Goal: Information Seeking & Learning: Learn about a topic

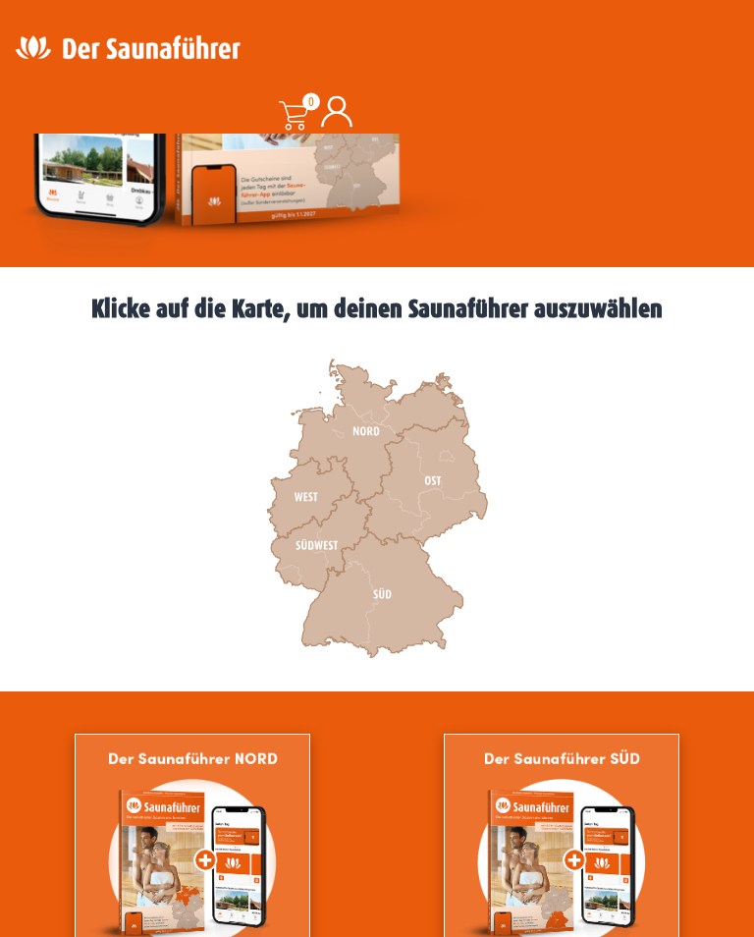
scroll to position [390, 0]
click at [304, 492] on icon at bounding box center [310, 498] width 86 height 82
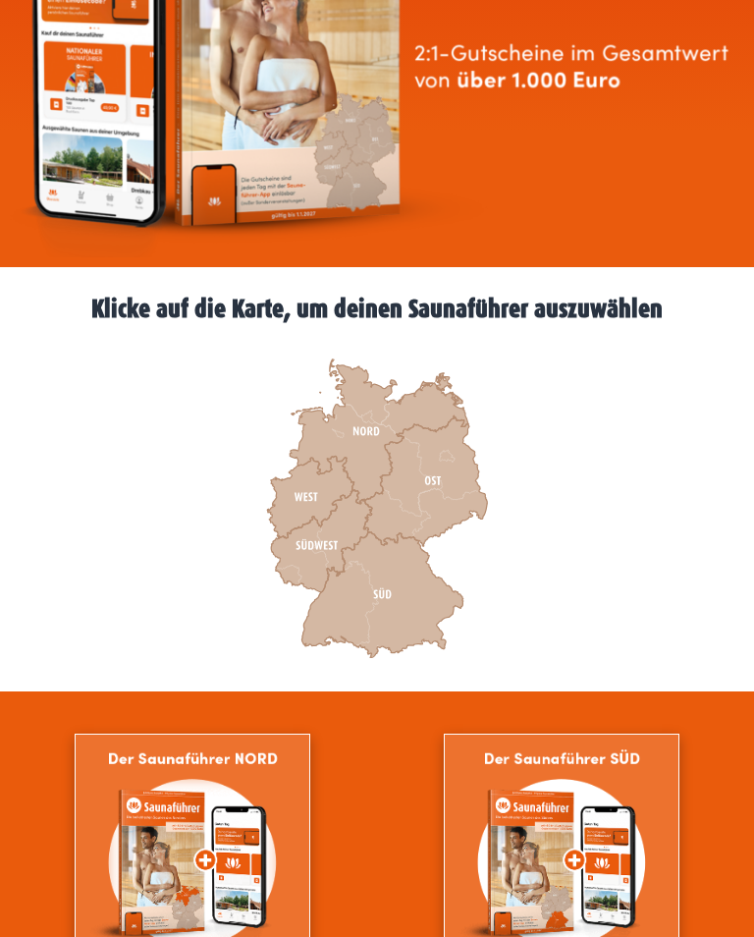
scroll to position [420, 0]
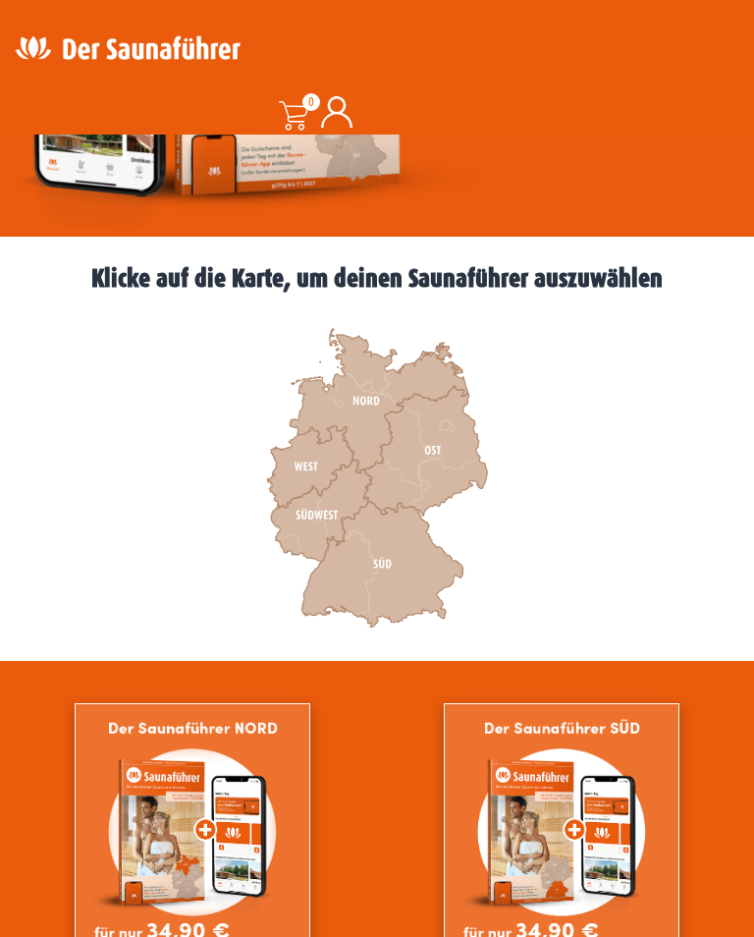
click at [363, 389] on icon at bounding box center [379, 401] width 179 height 144
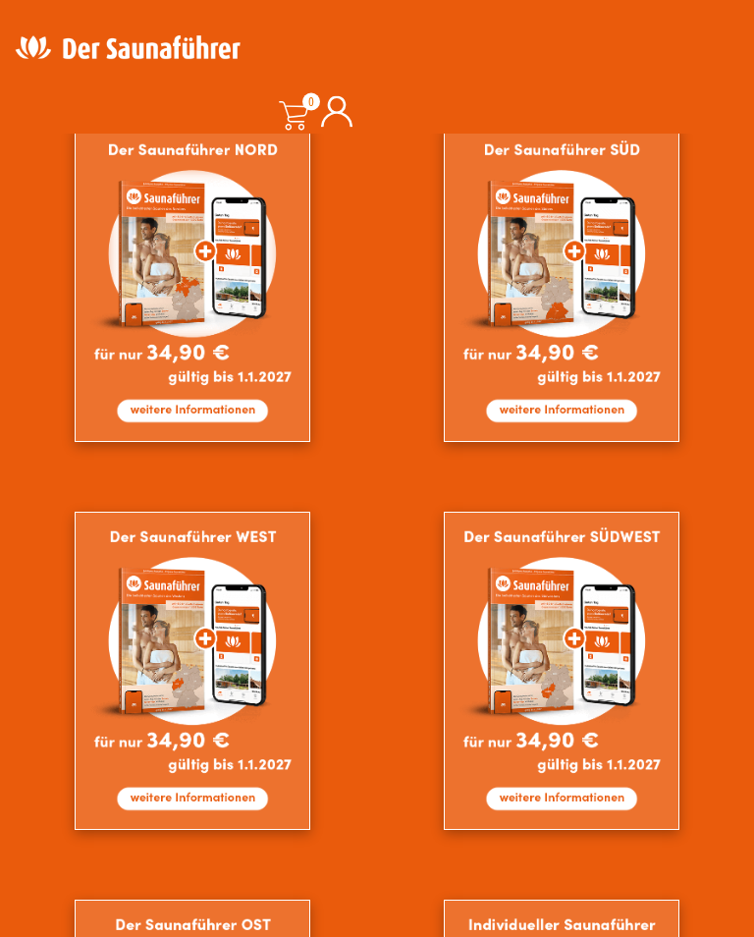
scroll to position [1001, 0]
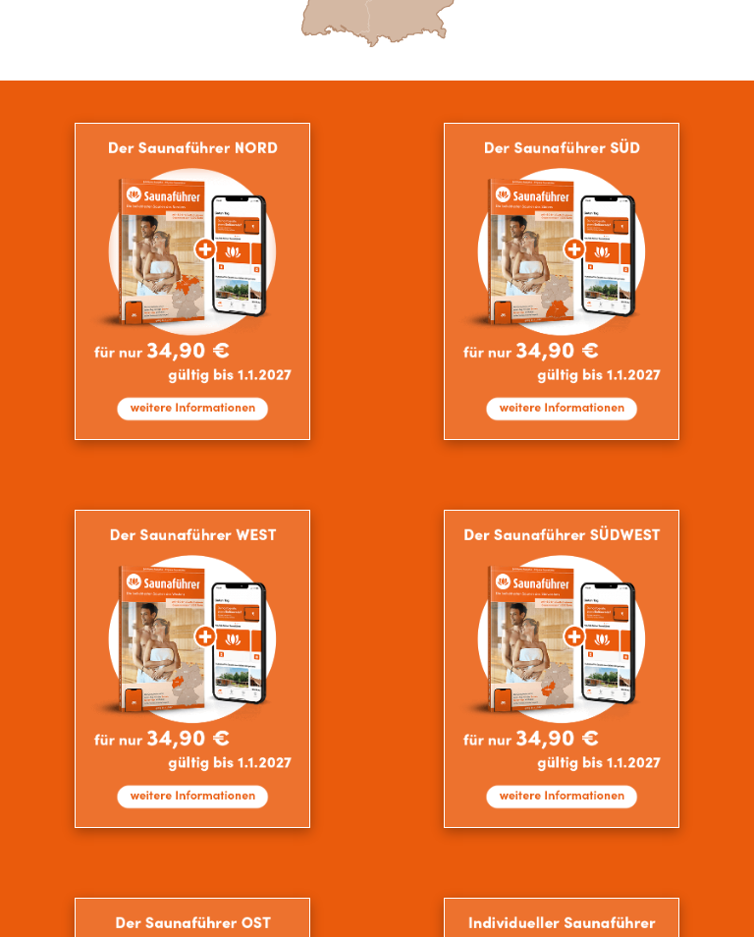
scroll to position [1031, 0]
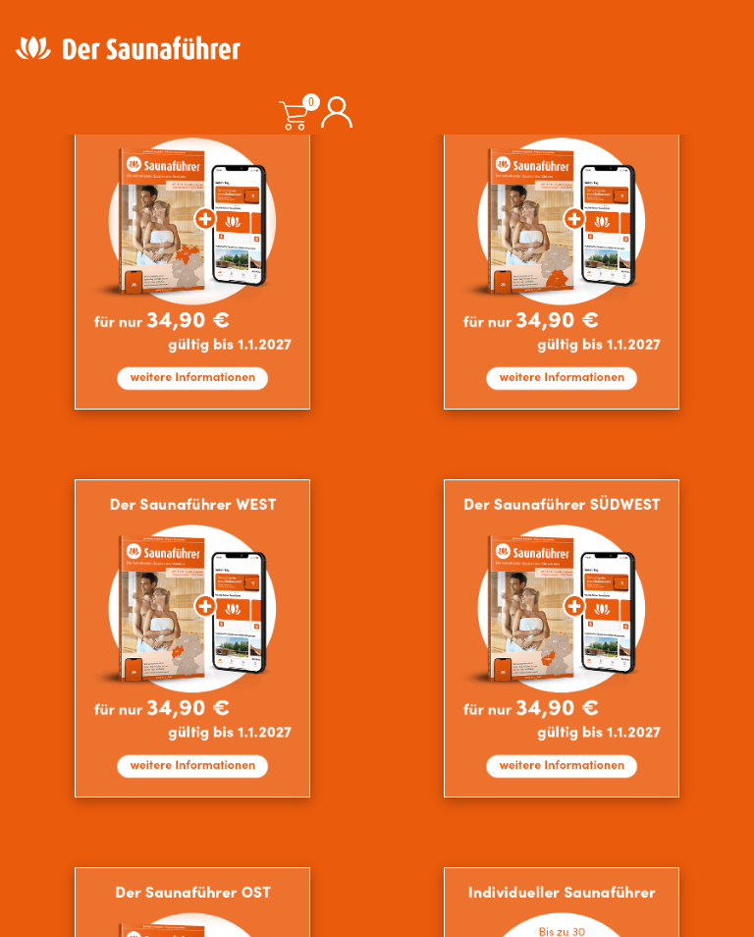
click at [117, 176] on img at bounding box center [193, 251] width 236 height 318
click at [444, 212] on img at bounding box center [562, 251] width 236 height 318
click at [310, 479] on img at bounding box center [193, 638] width 236 height 318
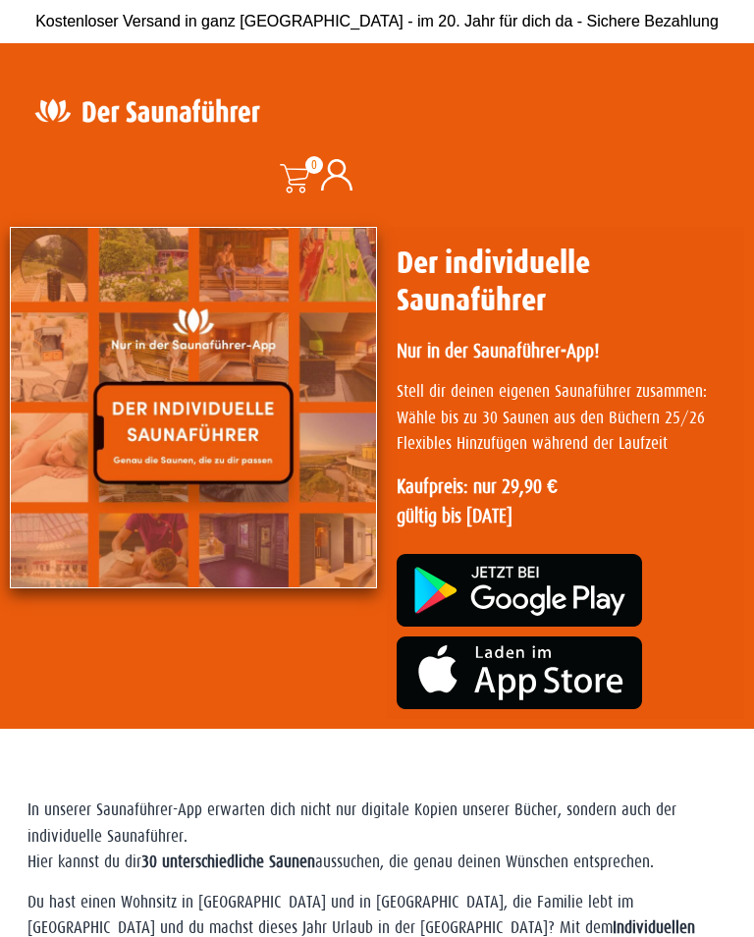
click at [224, 424] on img at bounding box center [193, 407] width 367 height 361
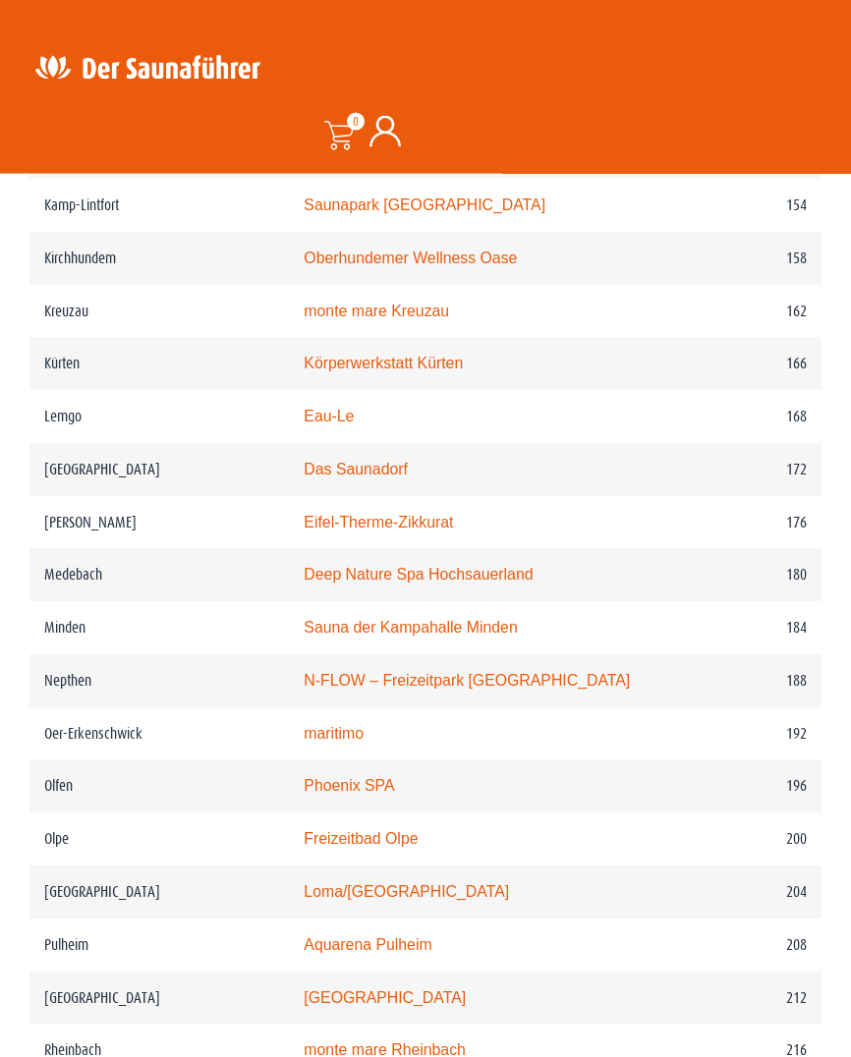
scroll to position [2862, 0]
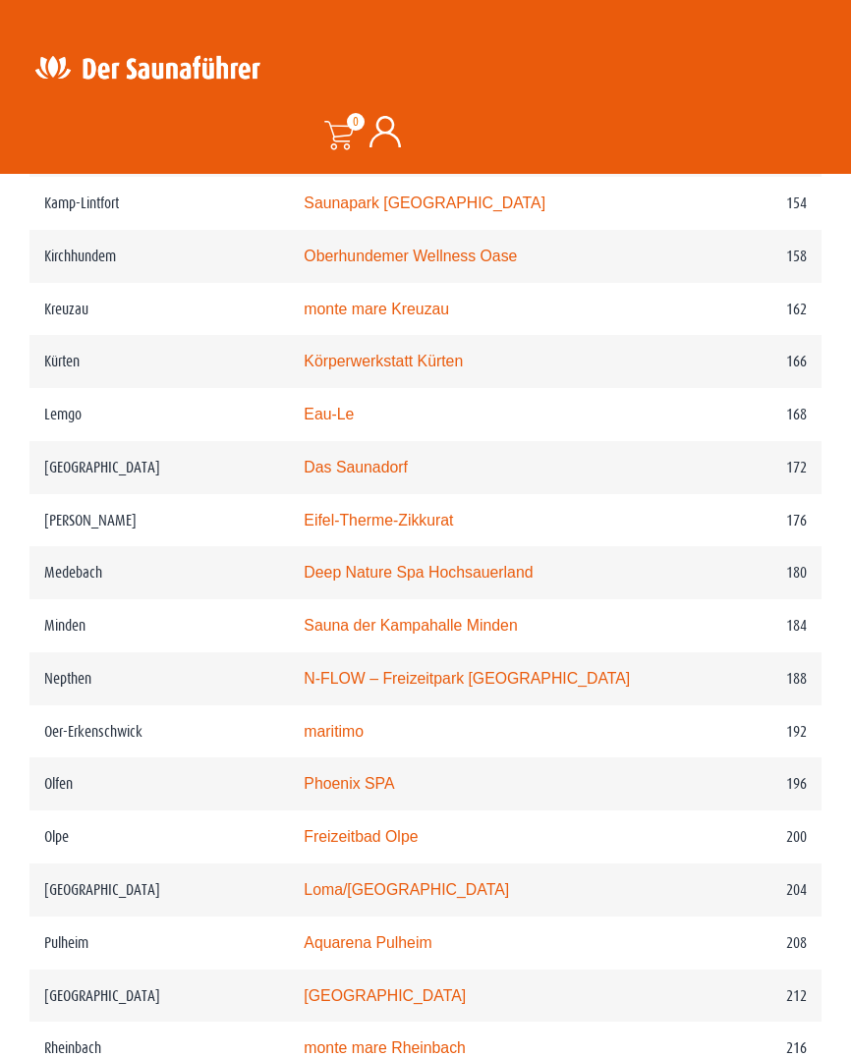
click at [471, 580] on link "Deep Nature Spa Hochsauerland" at bounding box center [418, 572] width 229 height 17
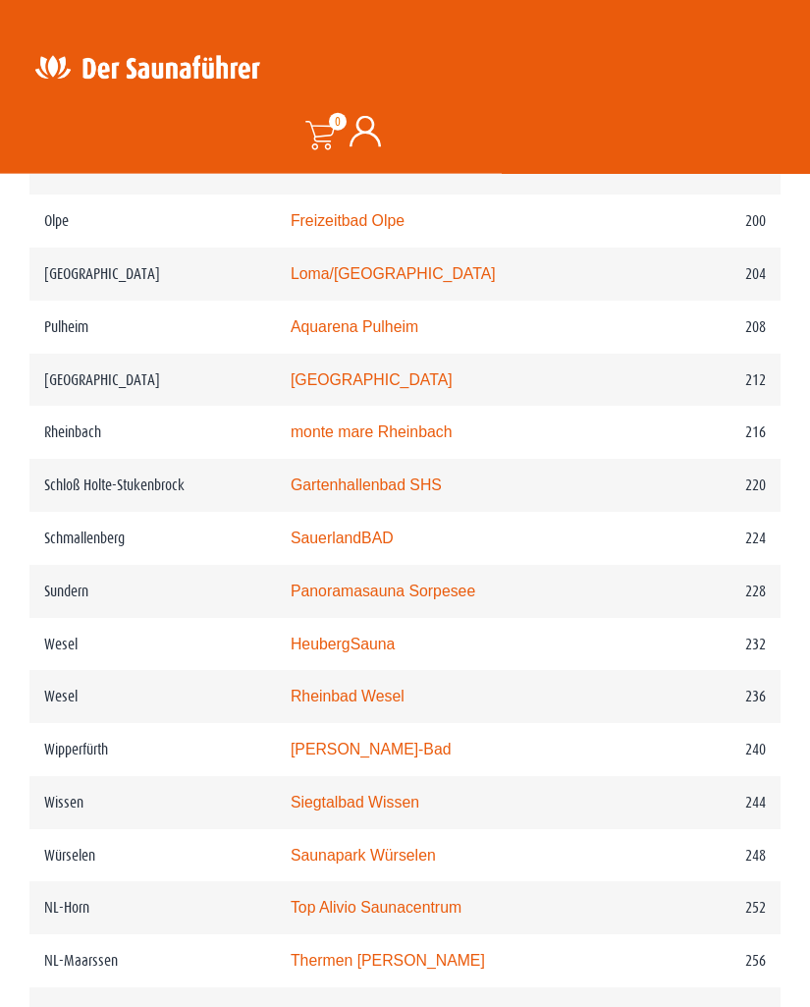
scroll to position [3529, 0]
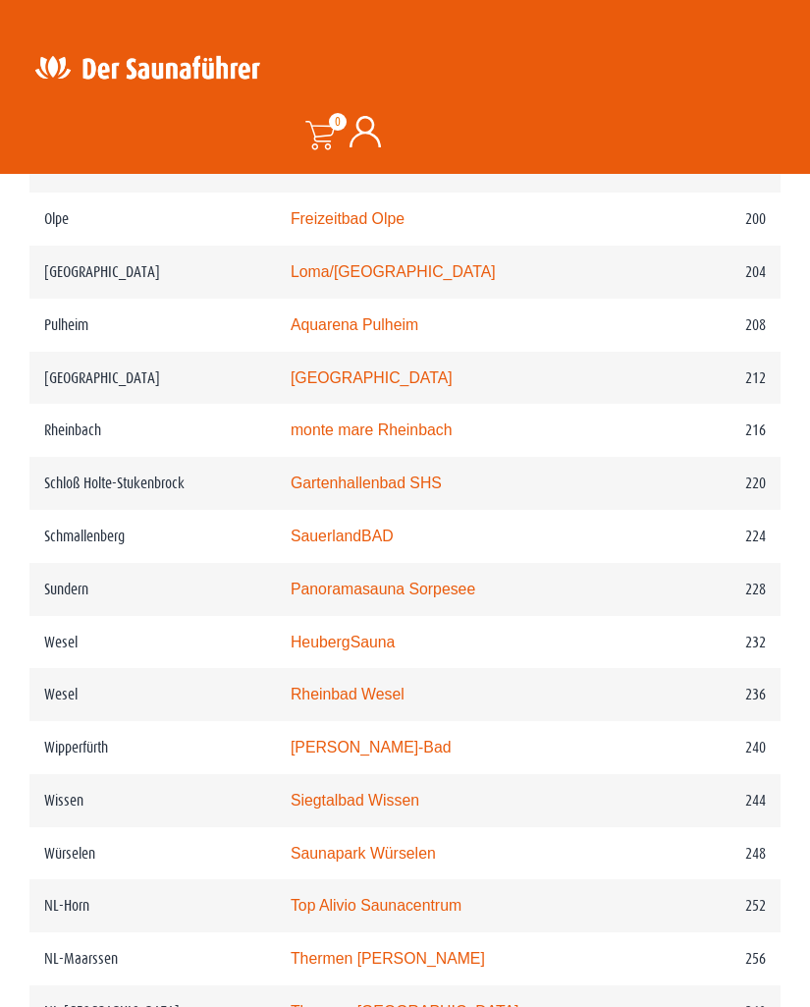
click at [422, 597] on link "Panoramasauna Sorpesee" at bounding box center [383, 588] width 185 height 17
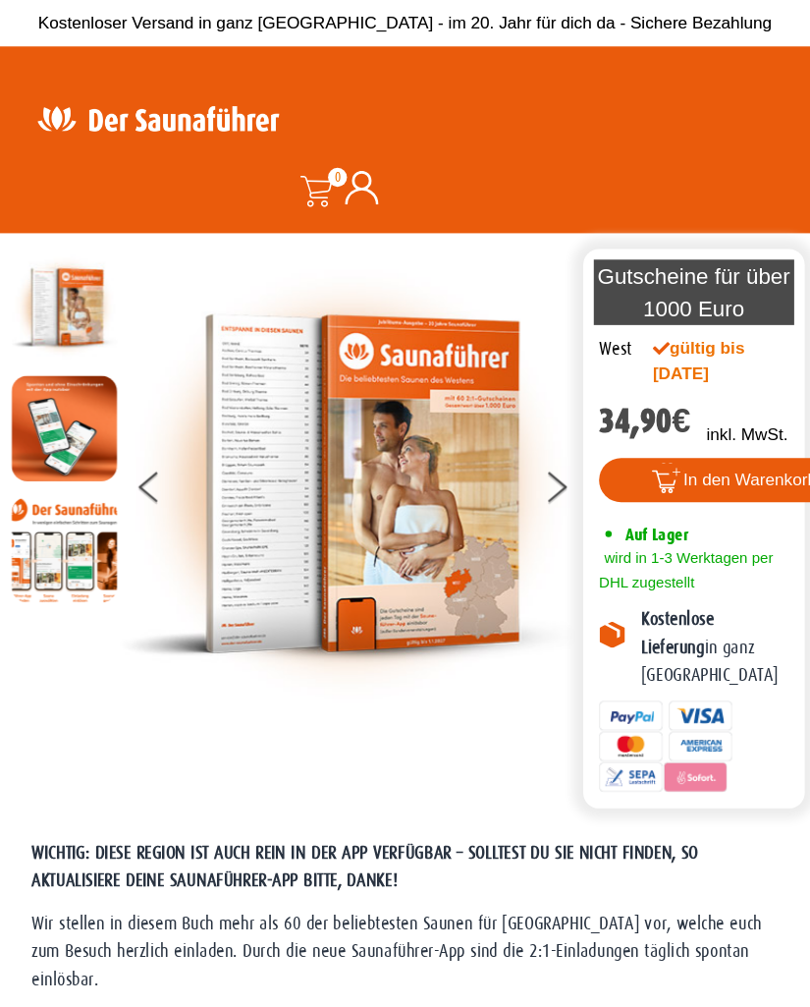
scroll to position [40, 0]
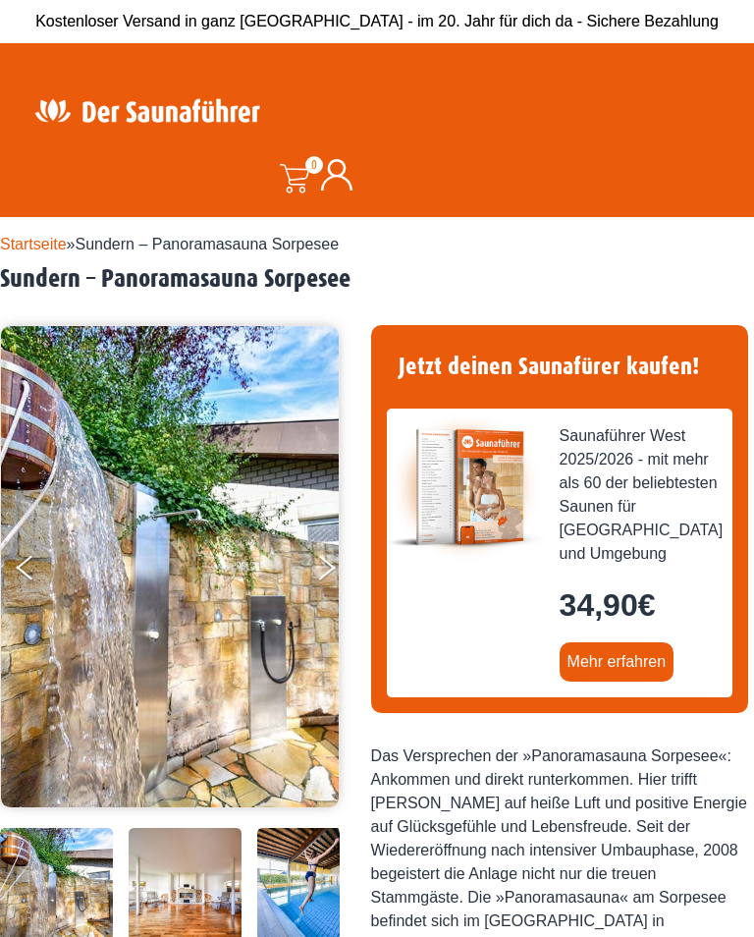
click at [329, 575] on button "Next" at bounding box center [339, 571] width 49 height 49
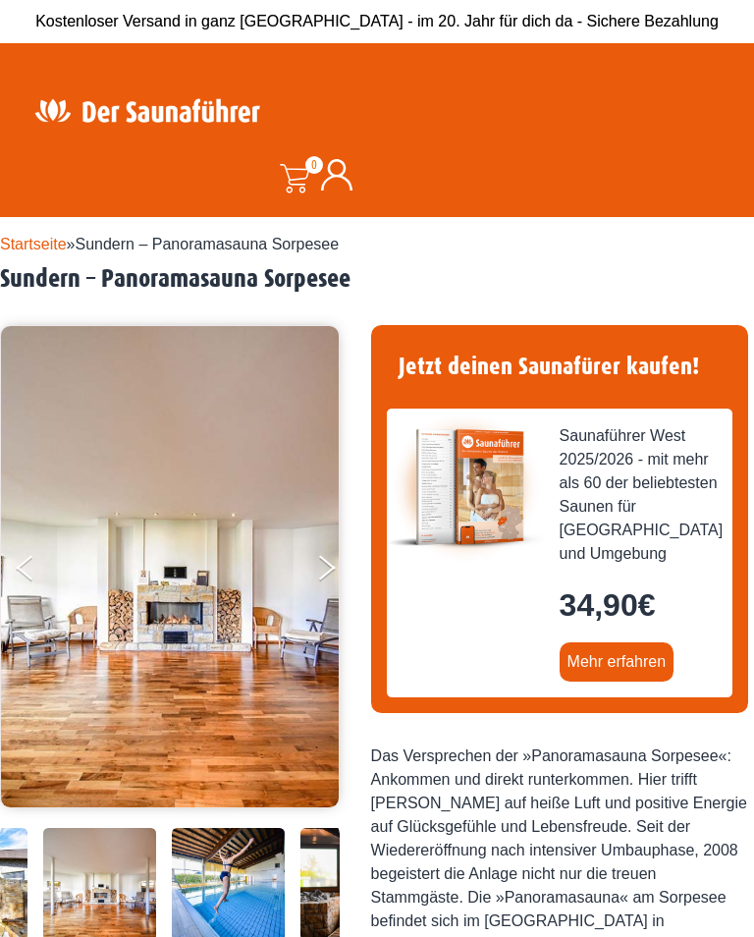
click at [324, 583] on button "Next" at bounding box center [339, 571] width 49 height 49
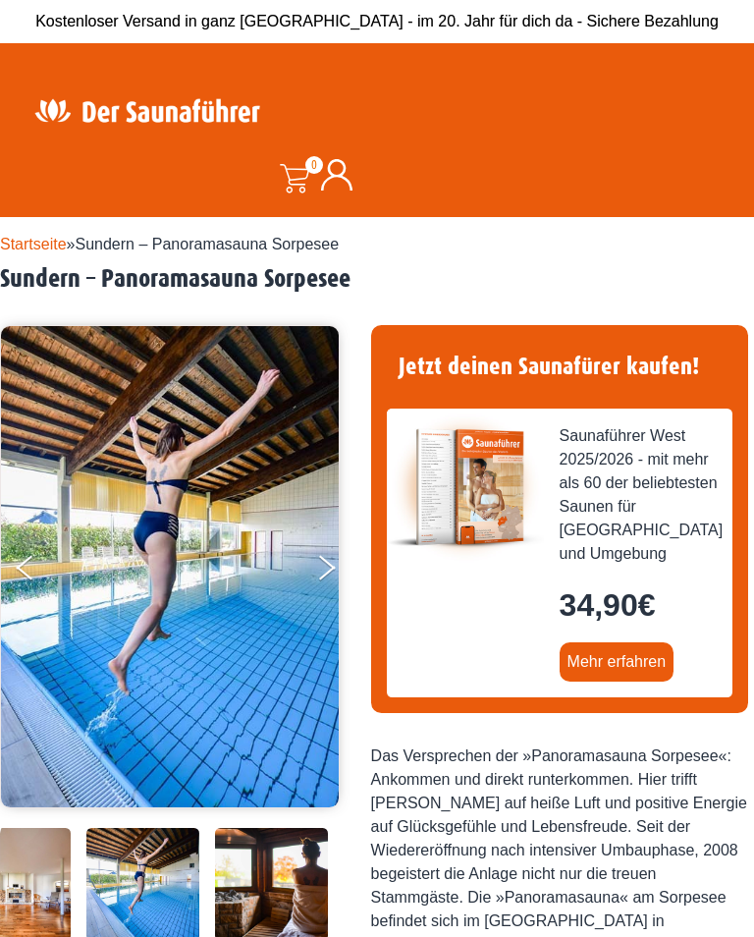
click at [327, 579] on button "Next" at bounding box center [339, 571] width 49 height 49
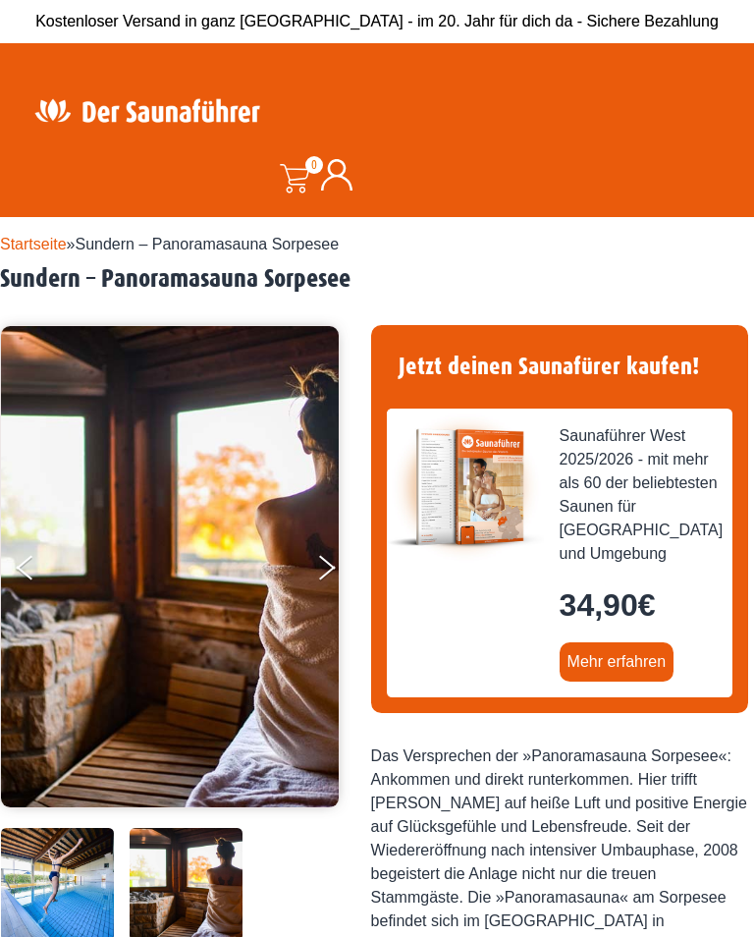
click at [319, 580] on button "Next" at bounding box center [339, 571] width 49 height 49
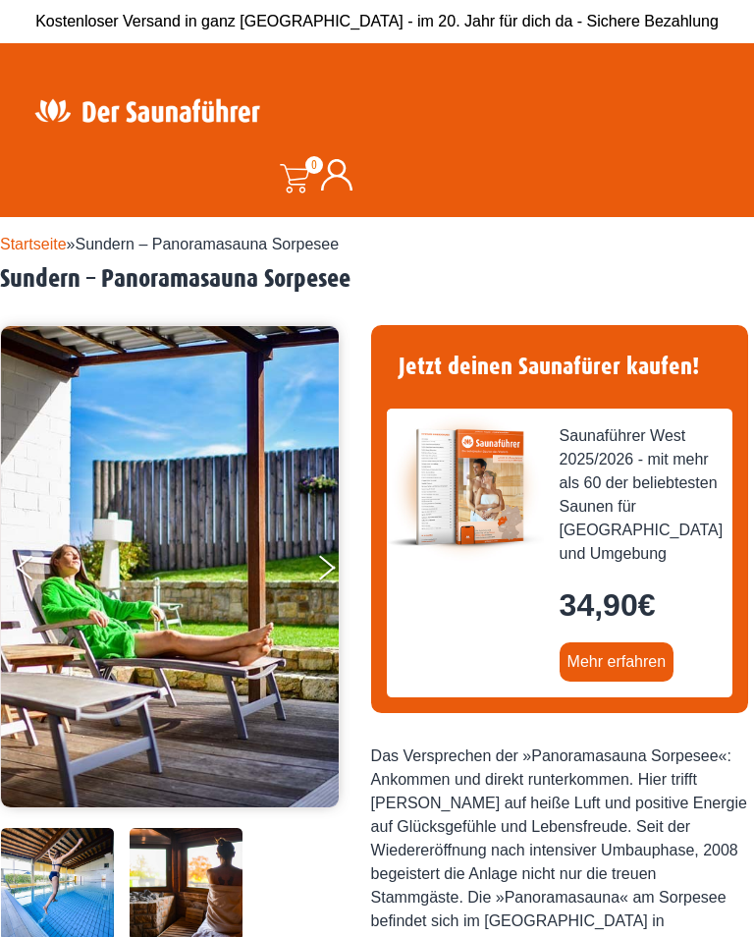
click at [319, 577] on button "Next" at bounding box center [339, 571] width 49 height 49
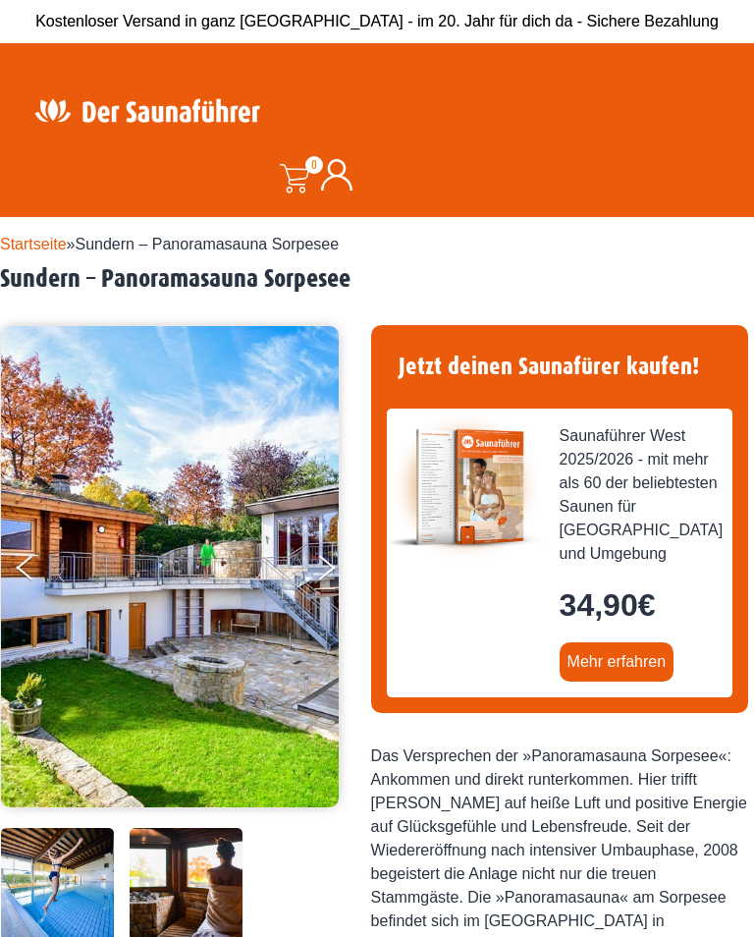
click at [316, 590] on button "Next" at bounding box center [339, 571] width 49 height 49
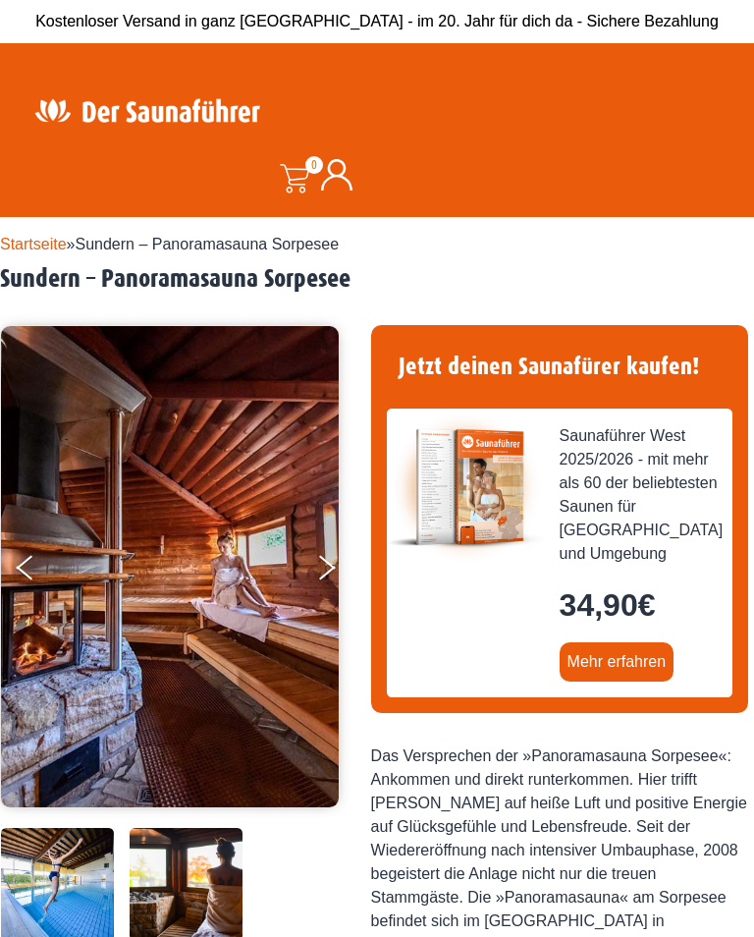
click at [307, 588] on img at bounding box center [170, 566] width 338 height 481
click at [328, 578] on button "Next" at bounding box center [339, 571] width 49 height 49
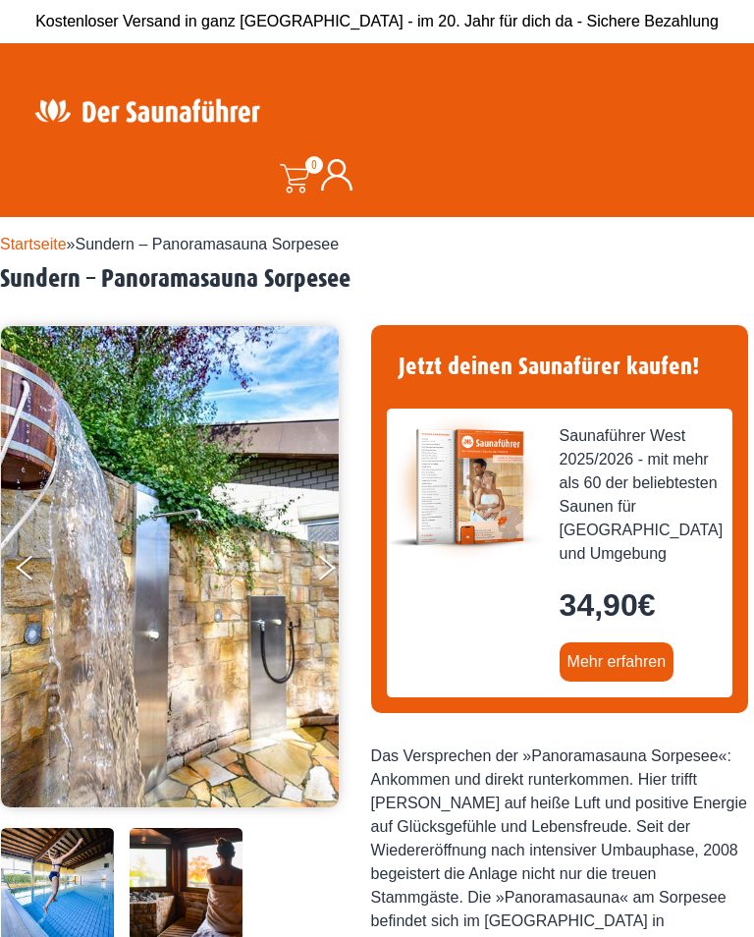
click at [326, 573] on button "Next" at bounding box center [339, 571] width 49 height 49
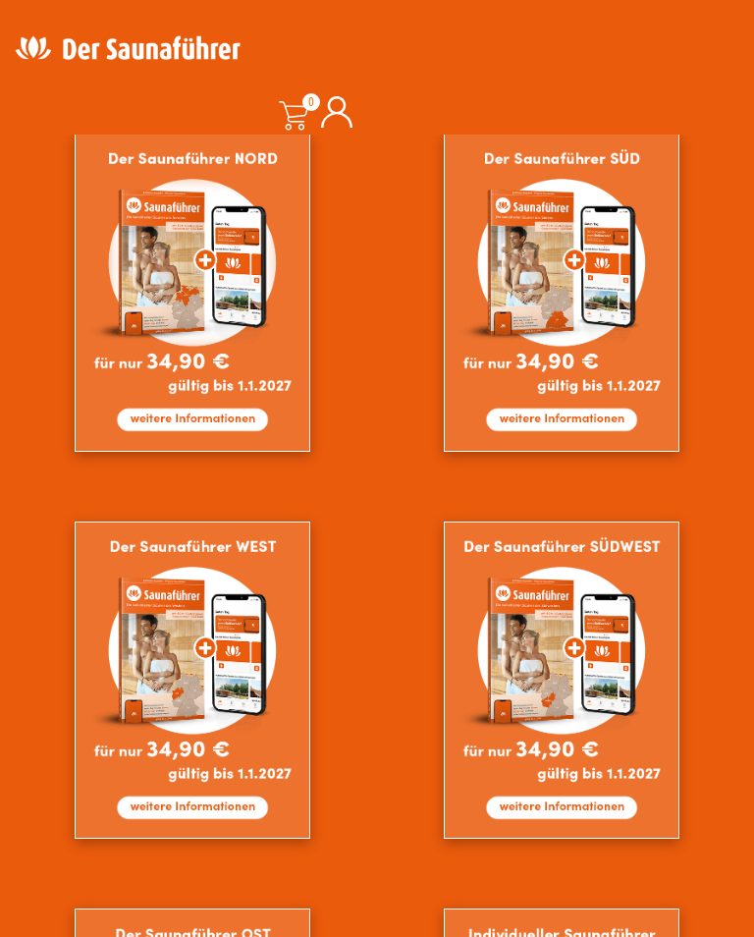
scroll to position [1086, 0]
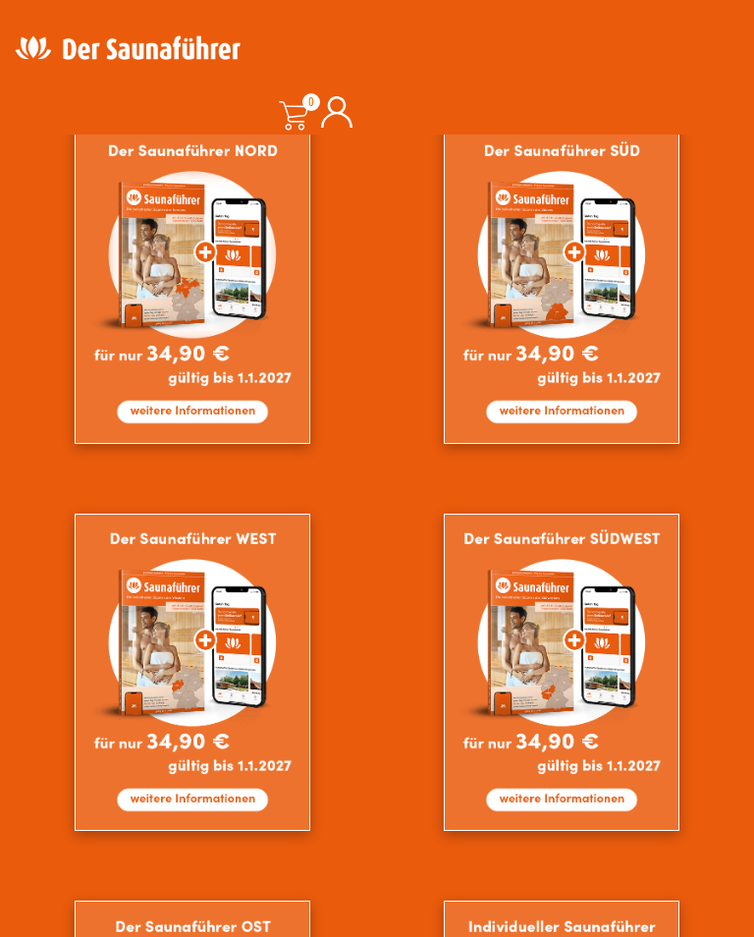
click at [444, 270] on img at bounding box center [562, 285] width 236 height 318
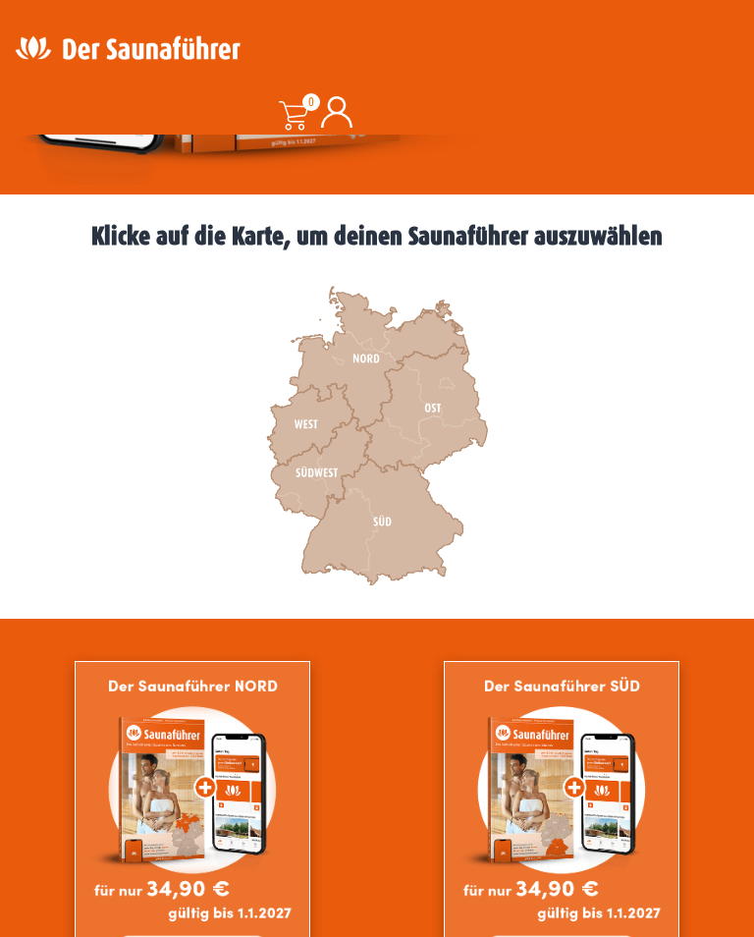
scroll to position [462, 0]
click at [433, 408] on icon at bounding box center [425, 409] width 124 height 131
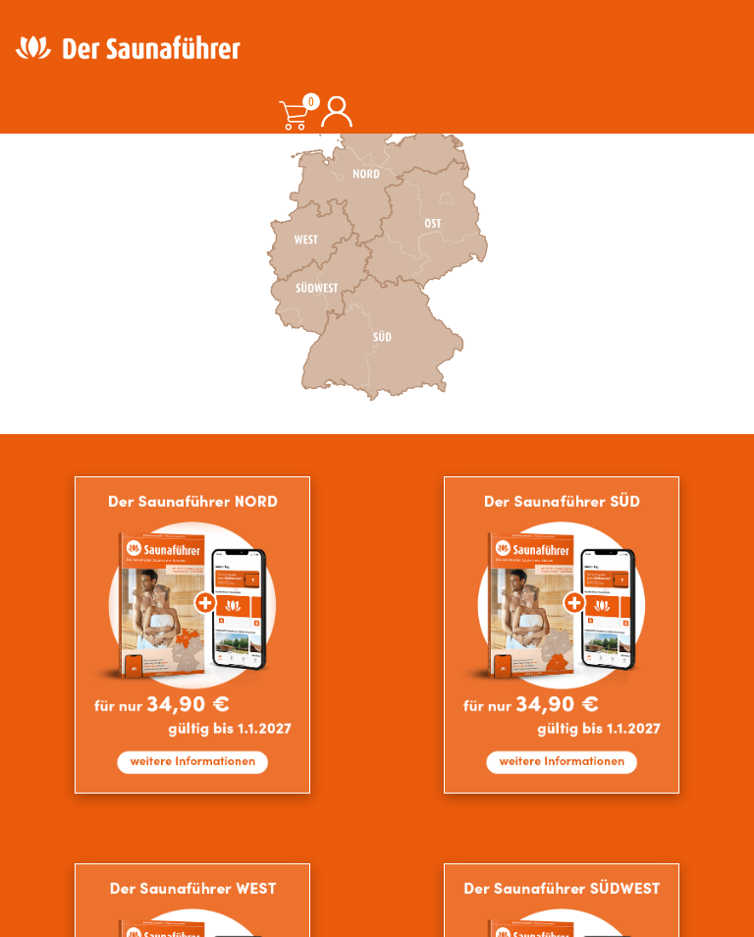
scroll to position [647, 0]
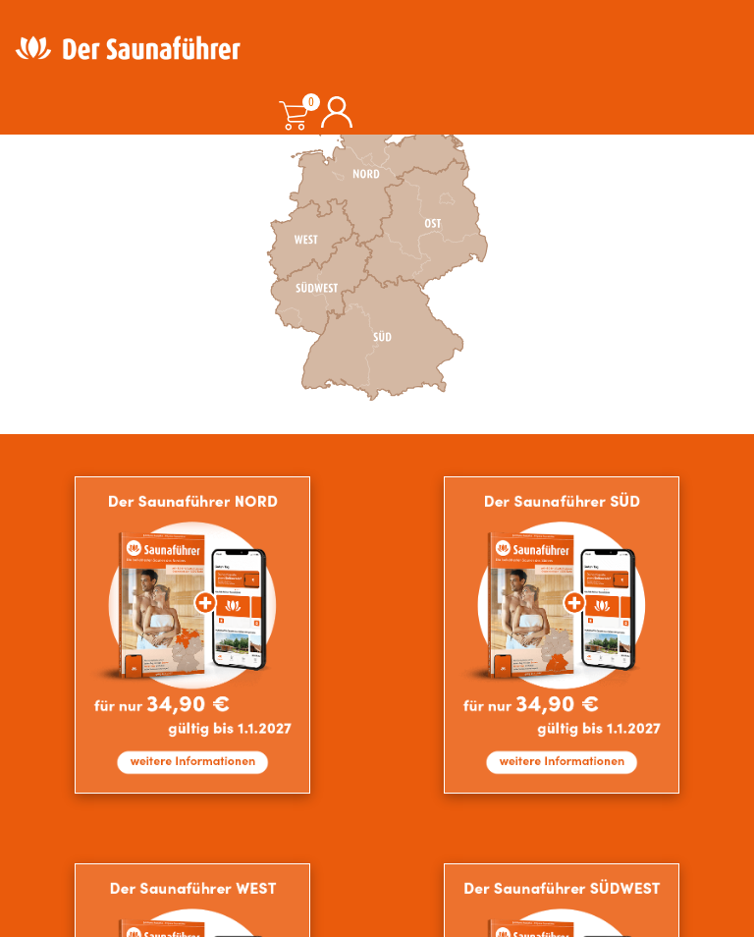
click at [307, 300] on icon at bounding box center [321, 284] width 101 height 102
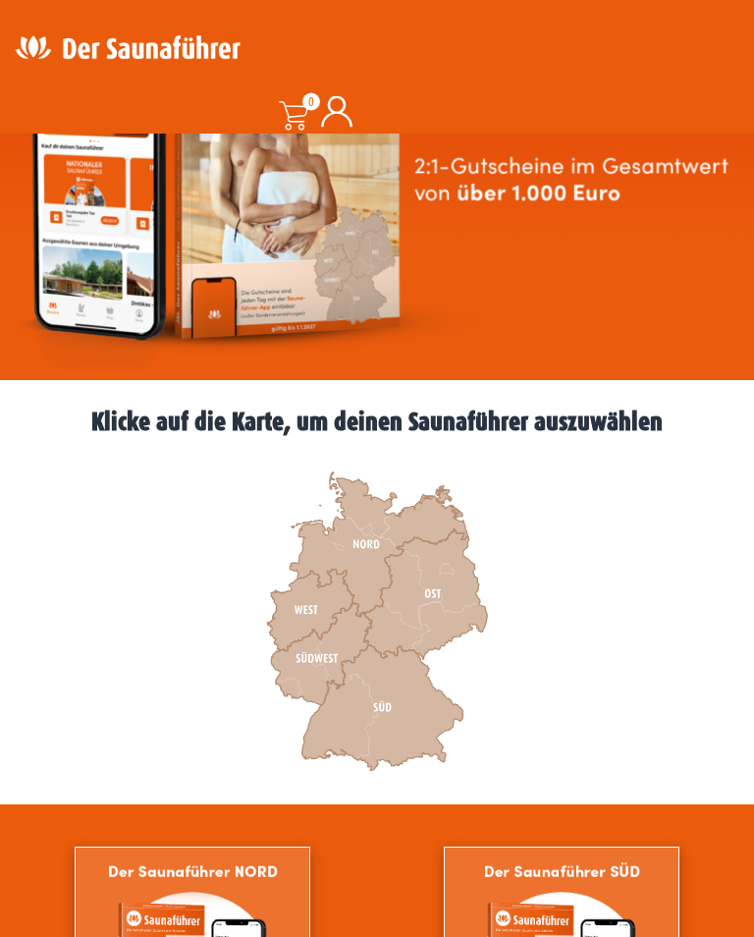
scroll to position [277, 0]
click at [311, 603] on icon at bounding box center [310, 611] width 86 height 82
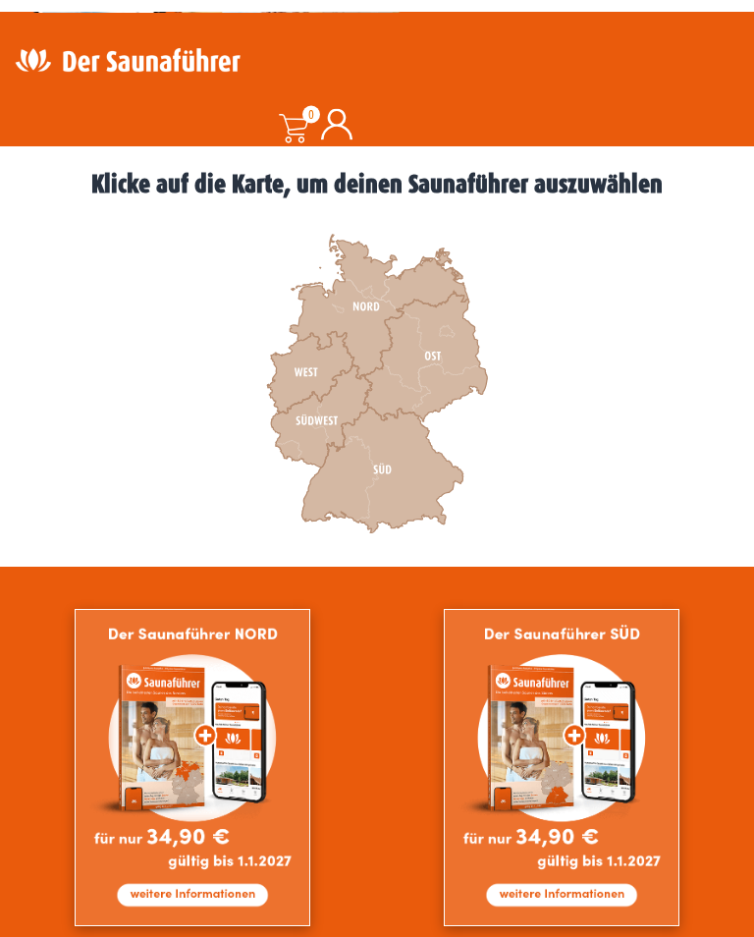
scroll to position [514, 0]
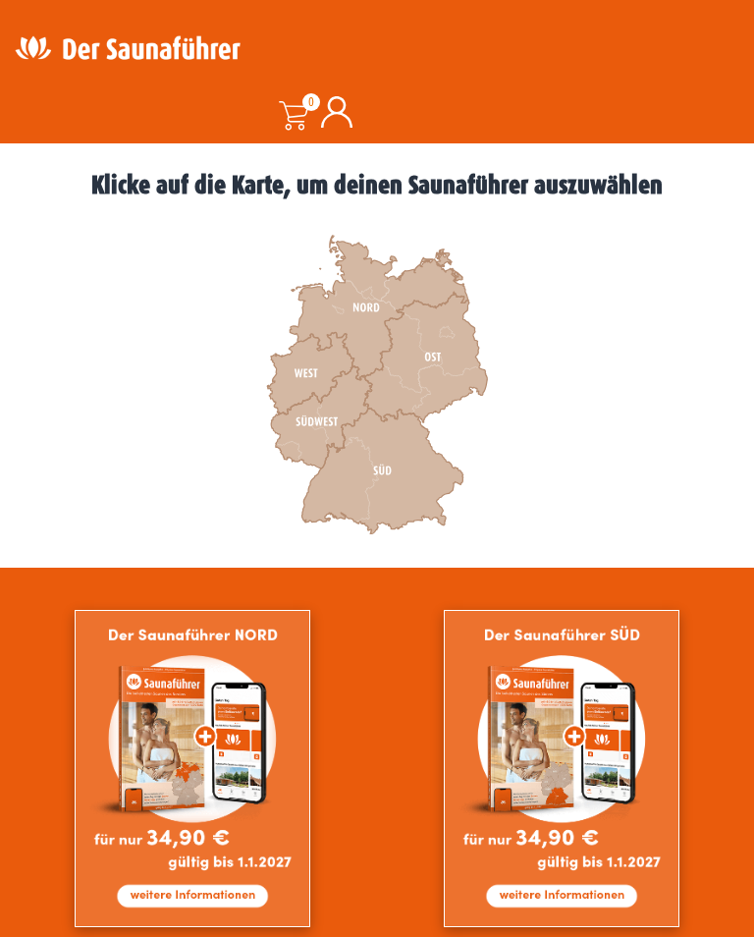
click at [310, 371] on icon at bounding box center [310, 374] width 86 height 82
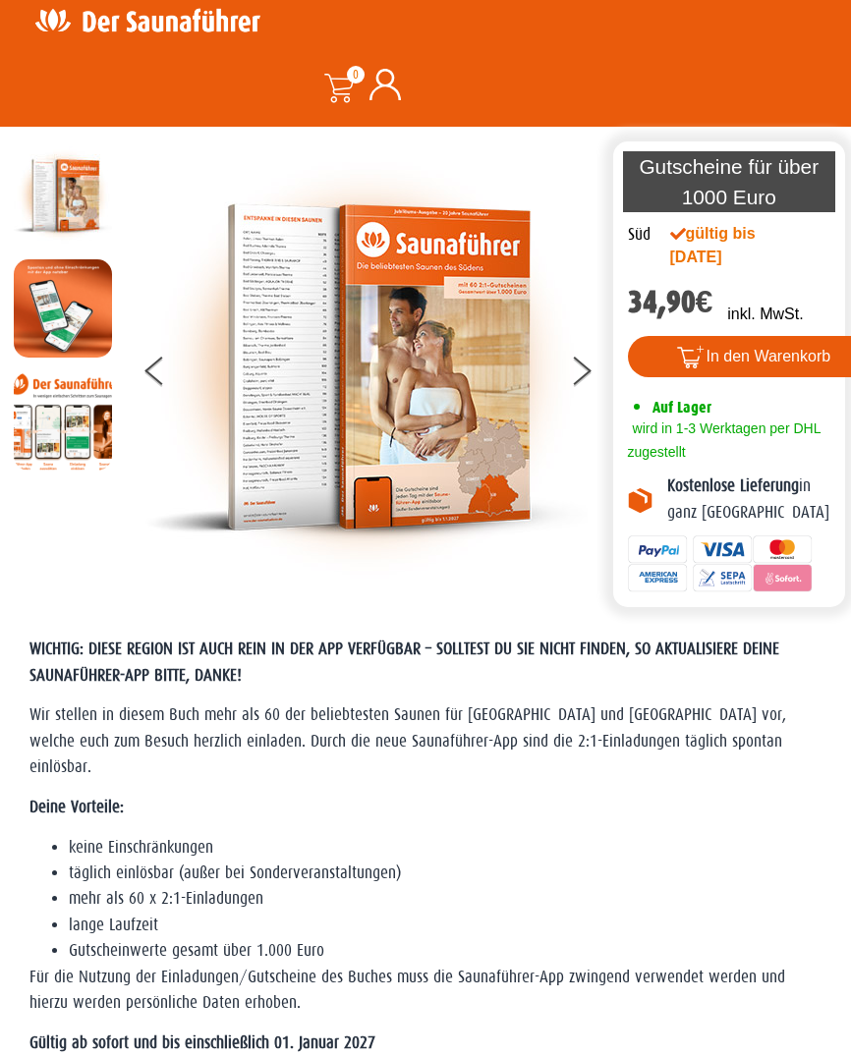
scroll to position [30, 0]
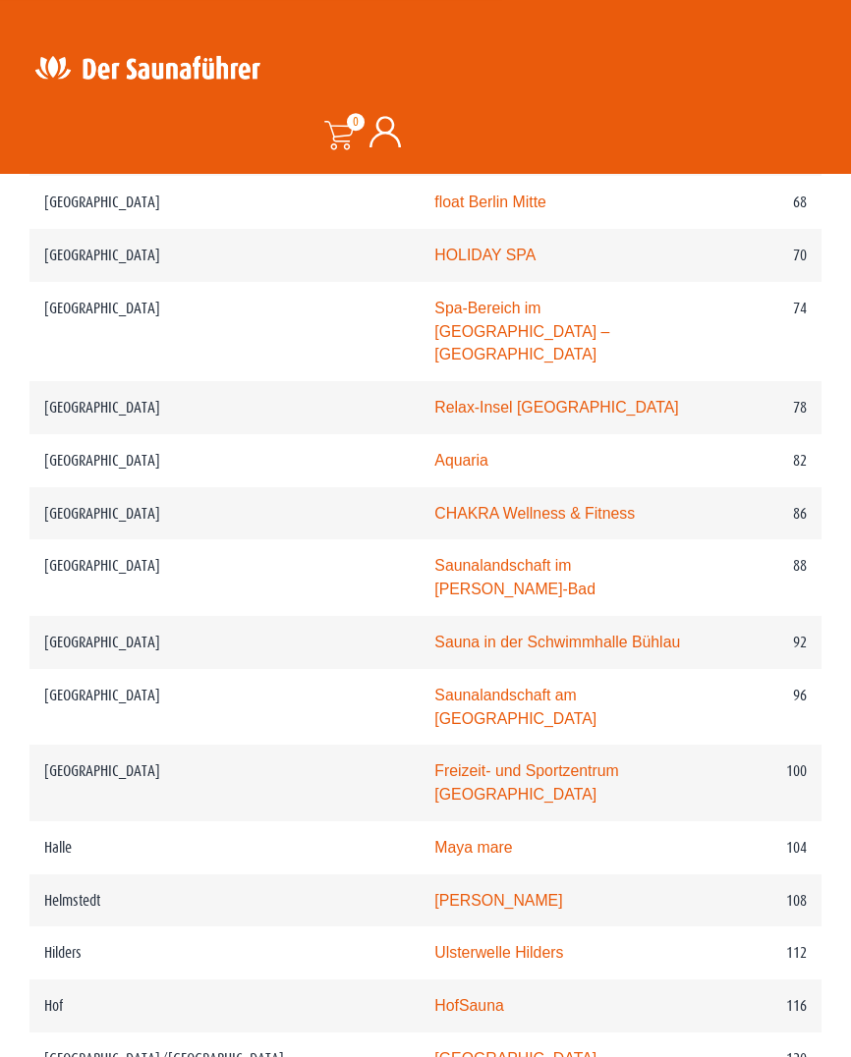
scroll to position [1728, 0]
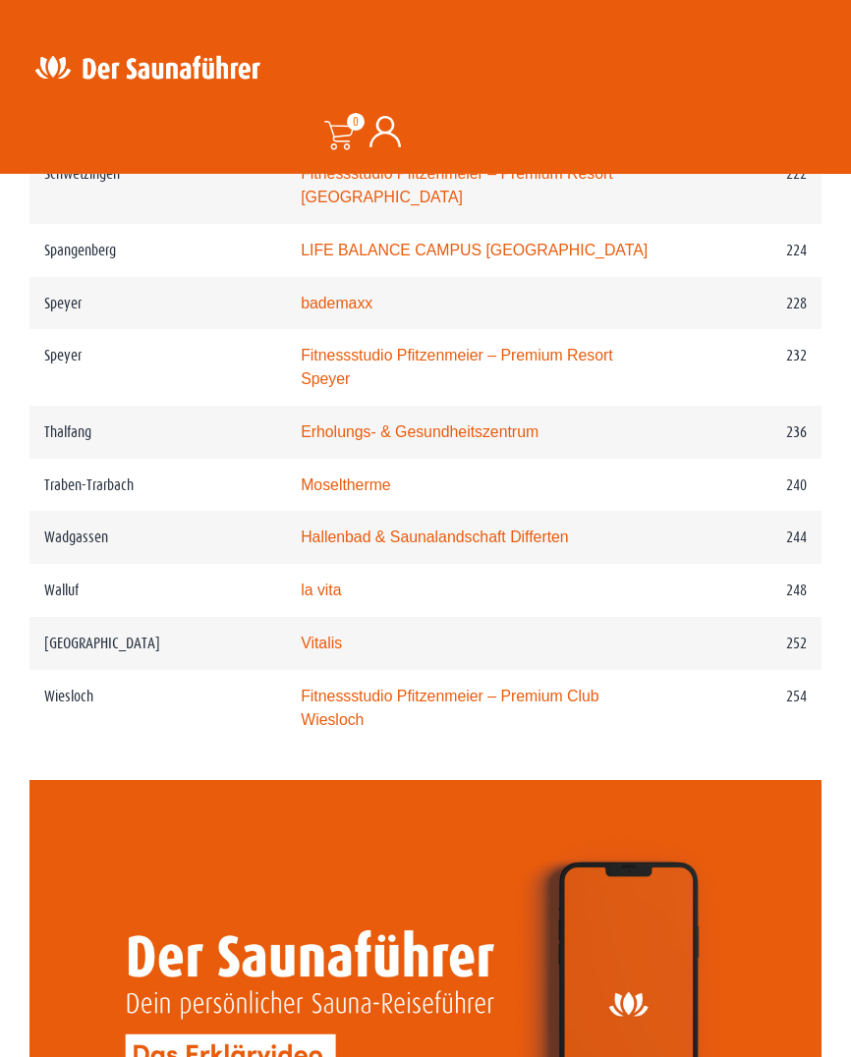
scroll to position [4144, 0]
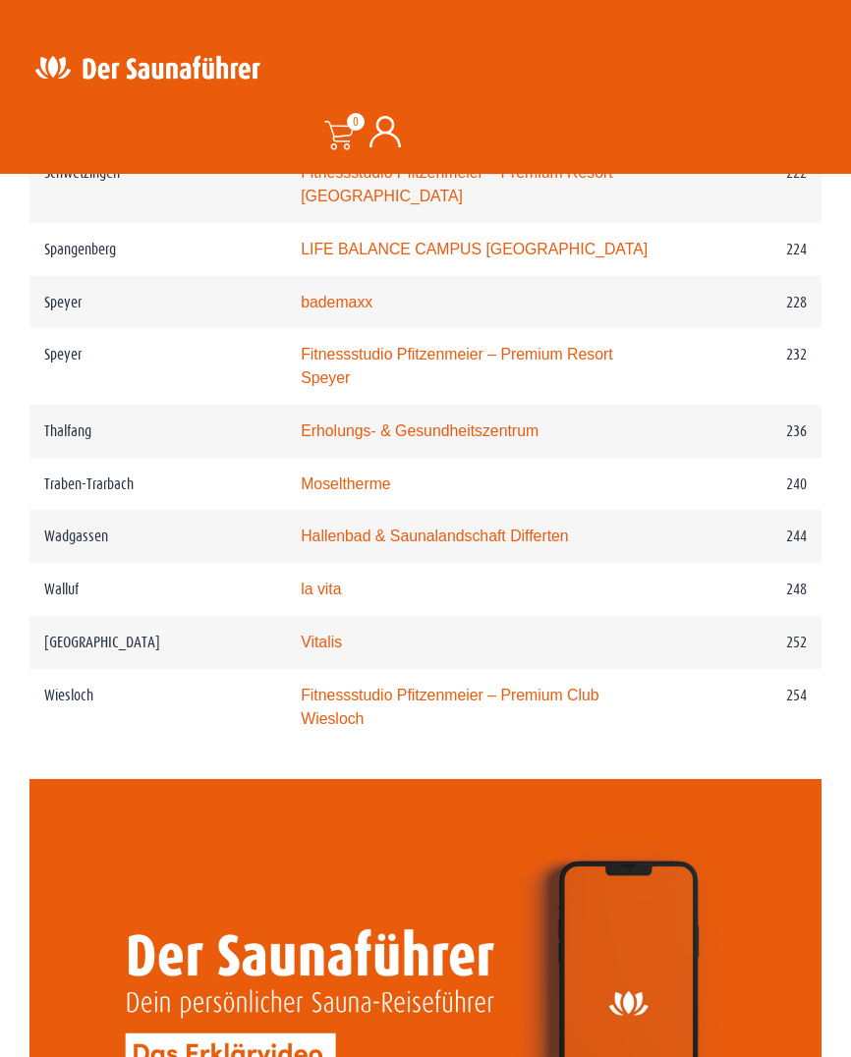
click at [334, 492] on link "Moseltherme" at bounding box center [345, 483] width 89 height 17
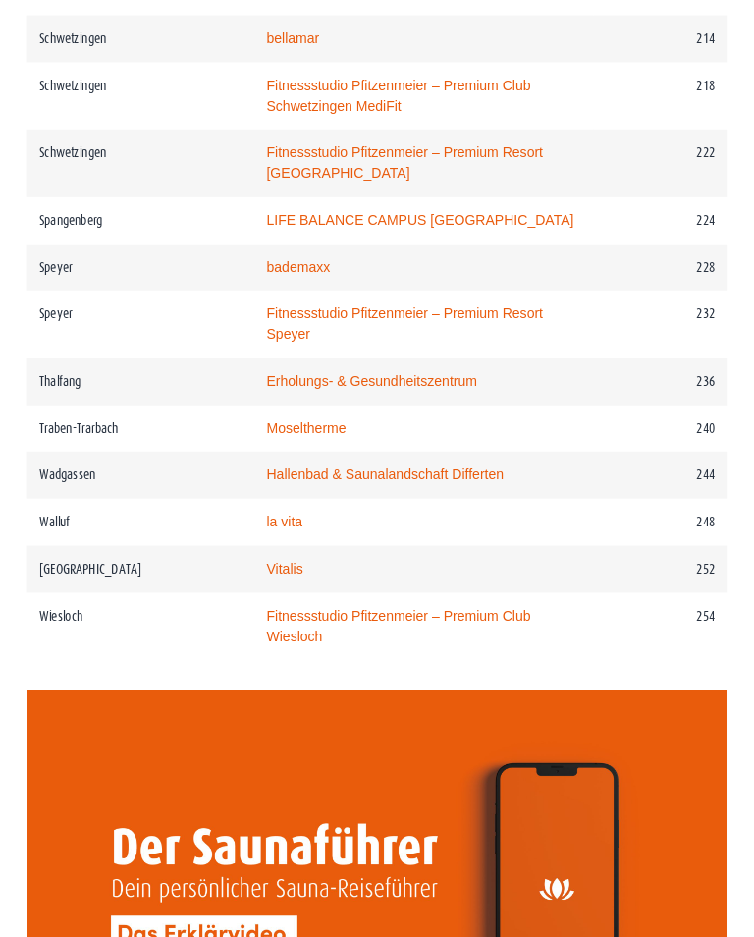
scroll to position [60, 48]
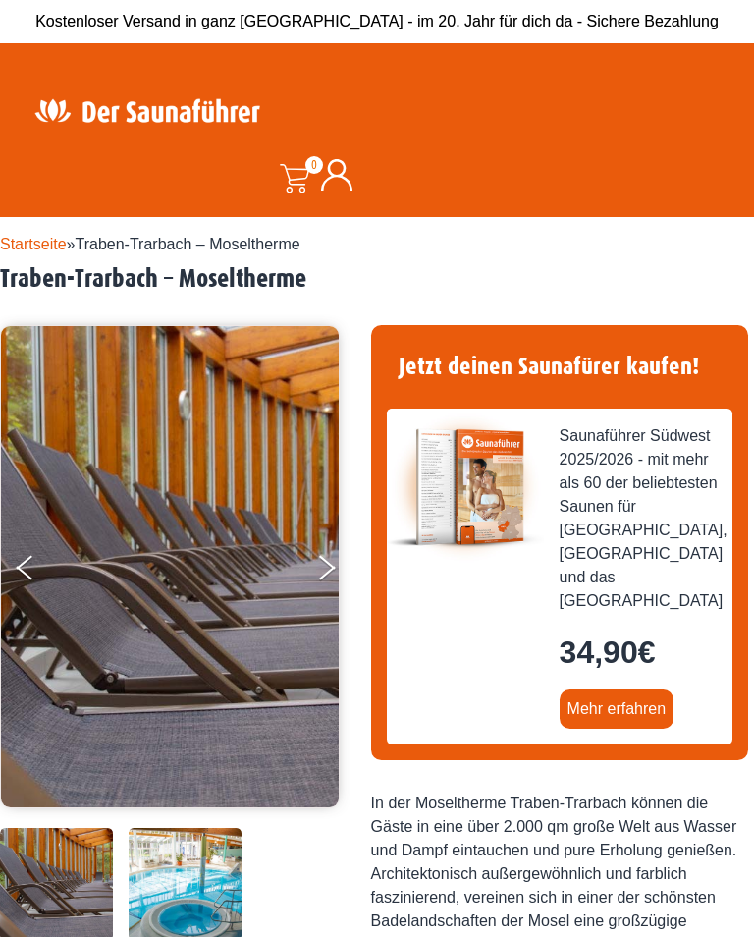
click at [324, 572] on icon "Next" at bounding box center [327, 573] width 17 height 14
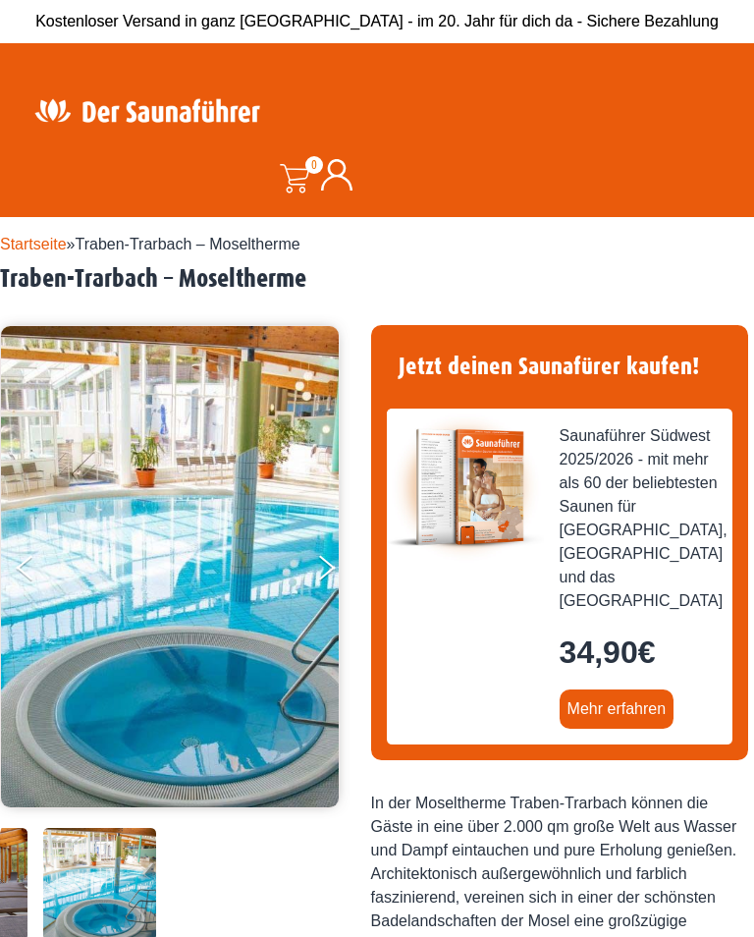
click at [320, 571] on button "Next" at bounding box center [339, 571] width 49 height 49
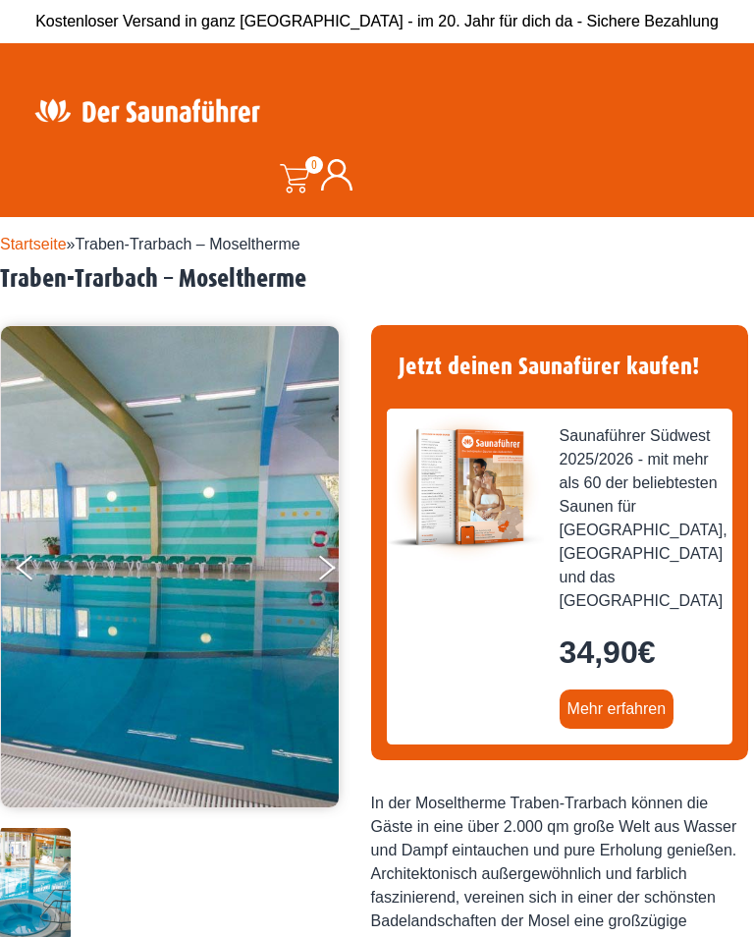
click at [321, 579] on button "Next" at bounding box center [339, 571] width 49 height 49
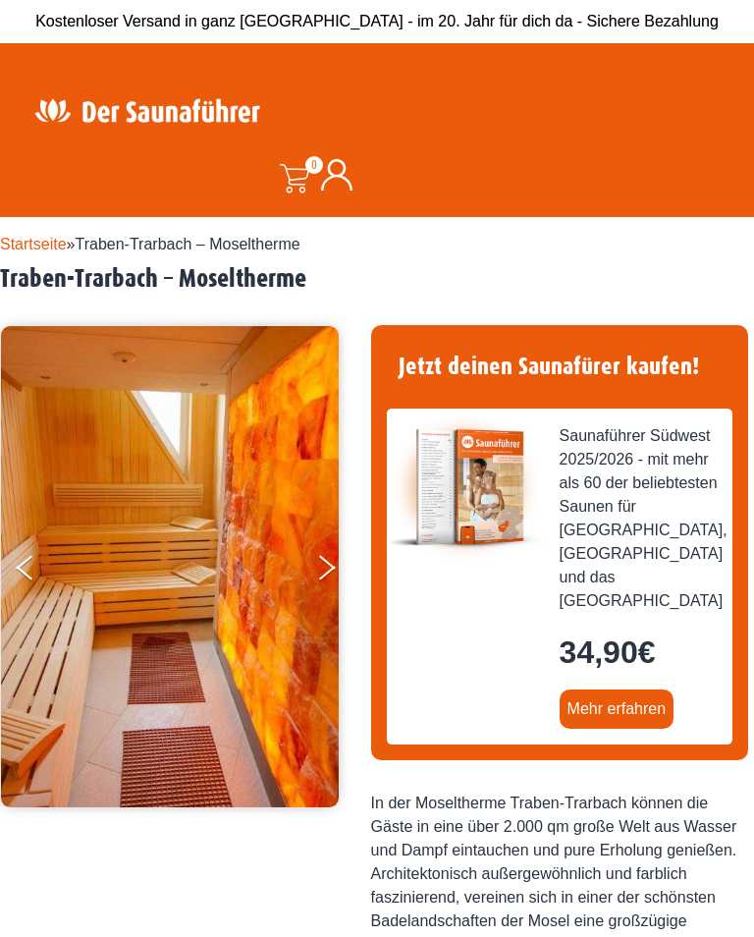
click at [325, 579] on button "Next" at bounding box center [339, 571] width 49 height 49
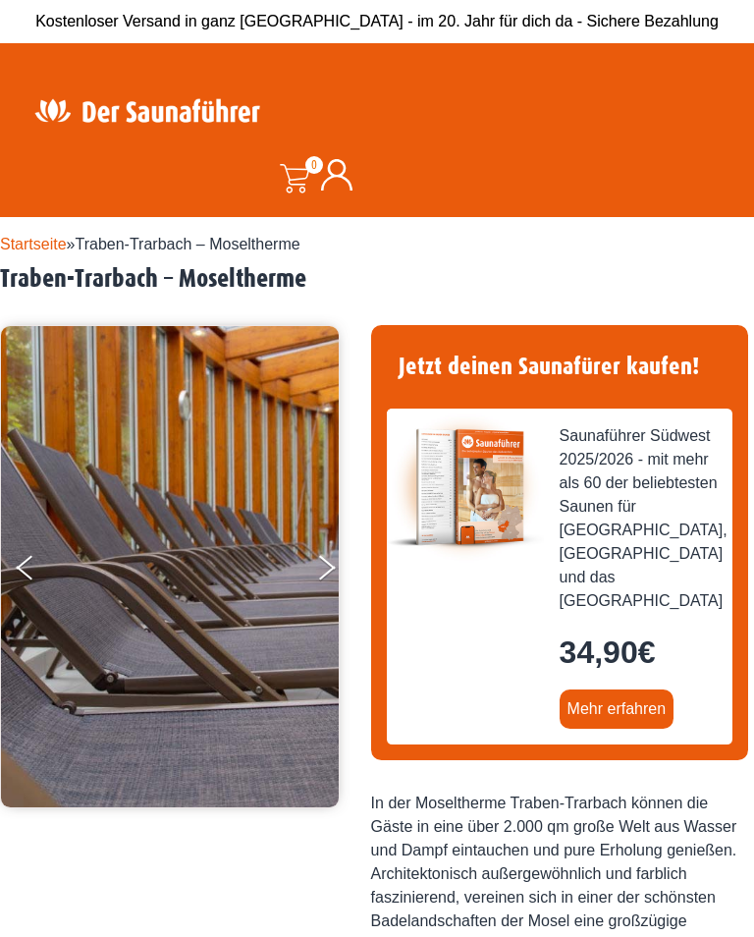
click at [319, 587] on button "Next" at bounding box center [339, 571] width 49 height 49
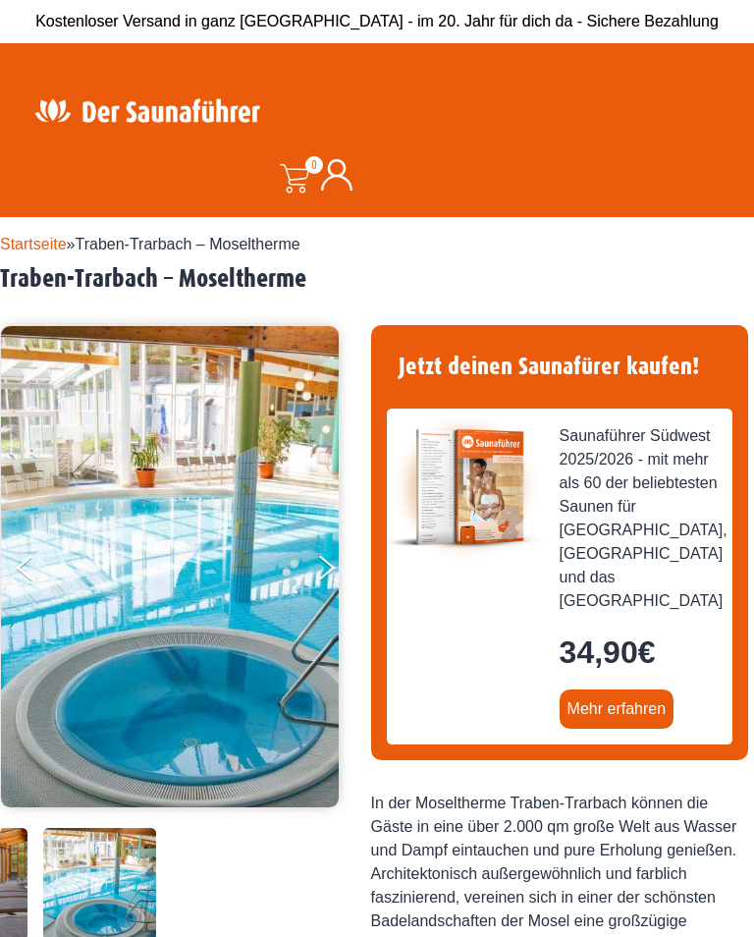
click at [326, 580] on button "Next" at bounding box center [339, 571] width 49 height 49
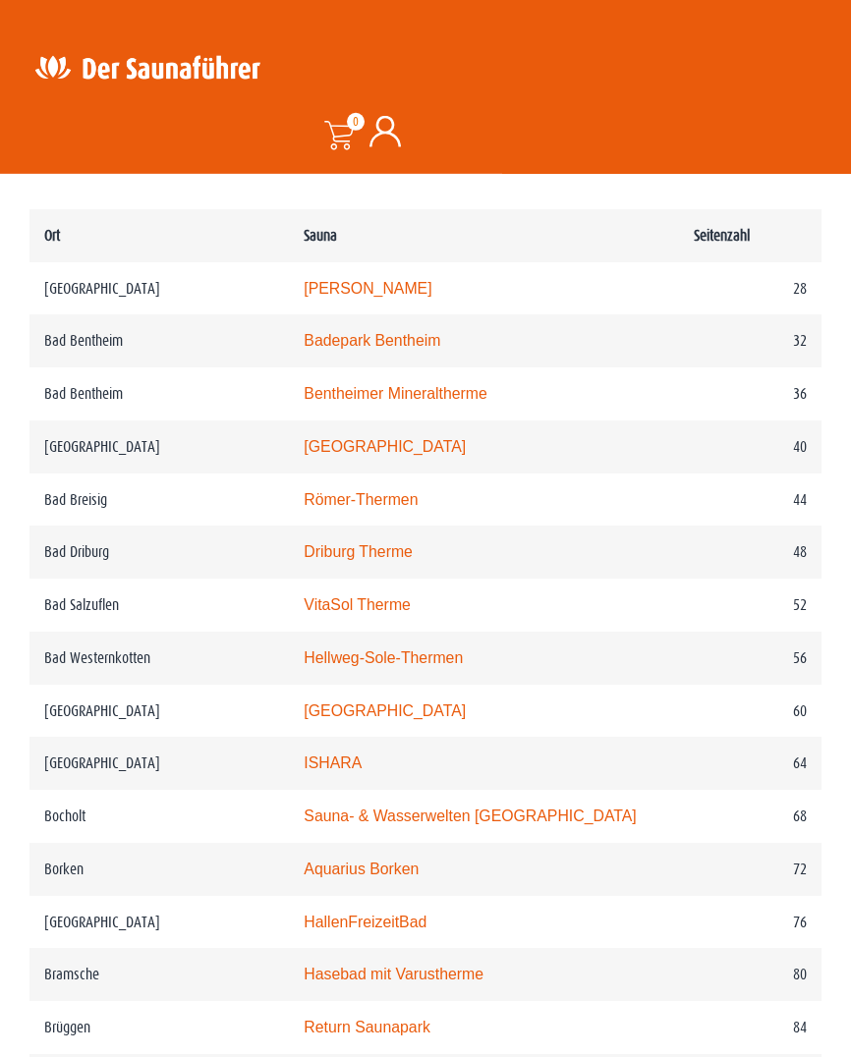
scroll to position [1090, 0]
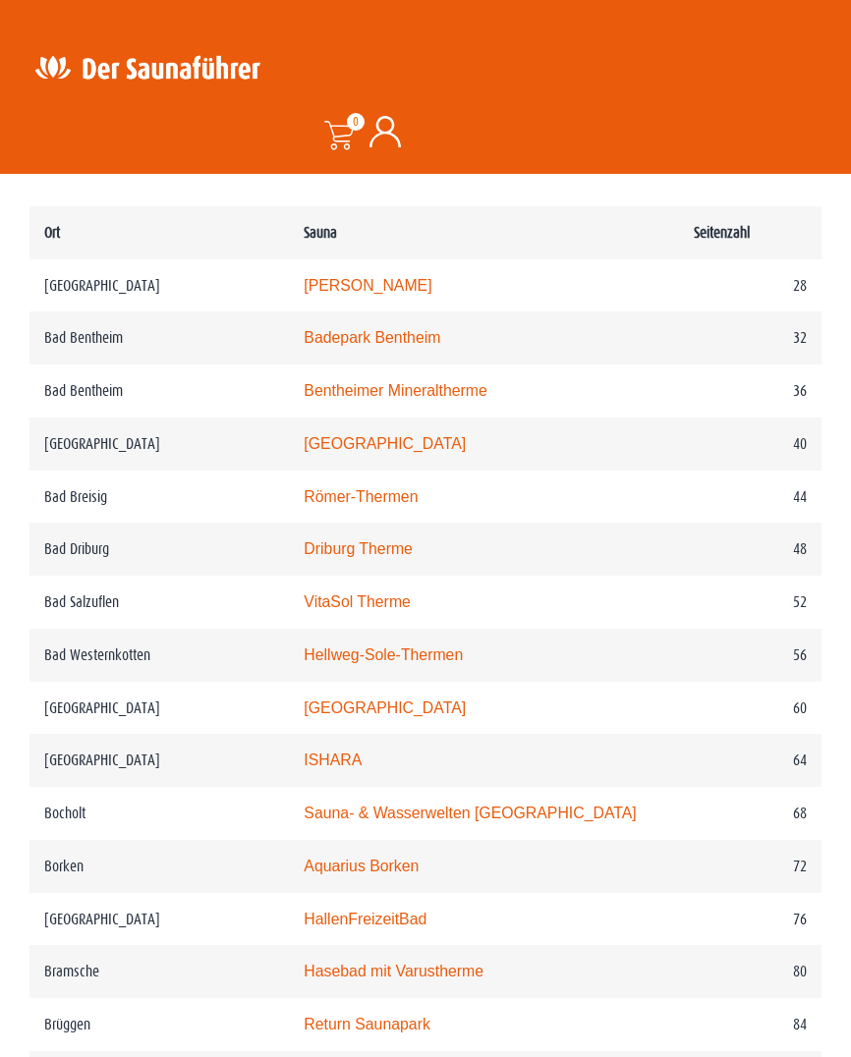
click at [385, 557] on link "Driburg Therme" at bounding box center [358, 548] width 109 height 17
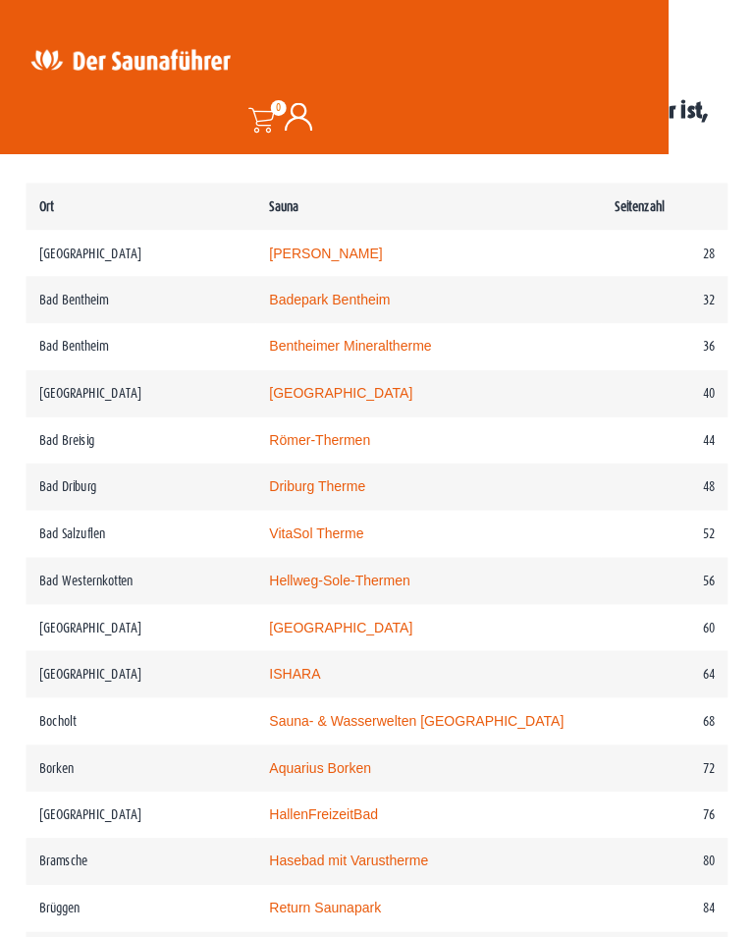
scroll to position [0, 0]
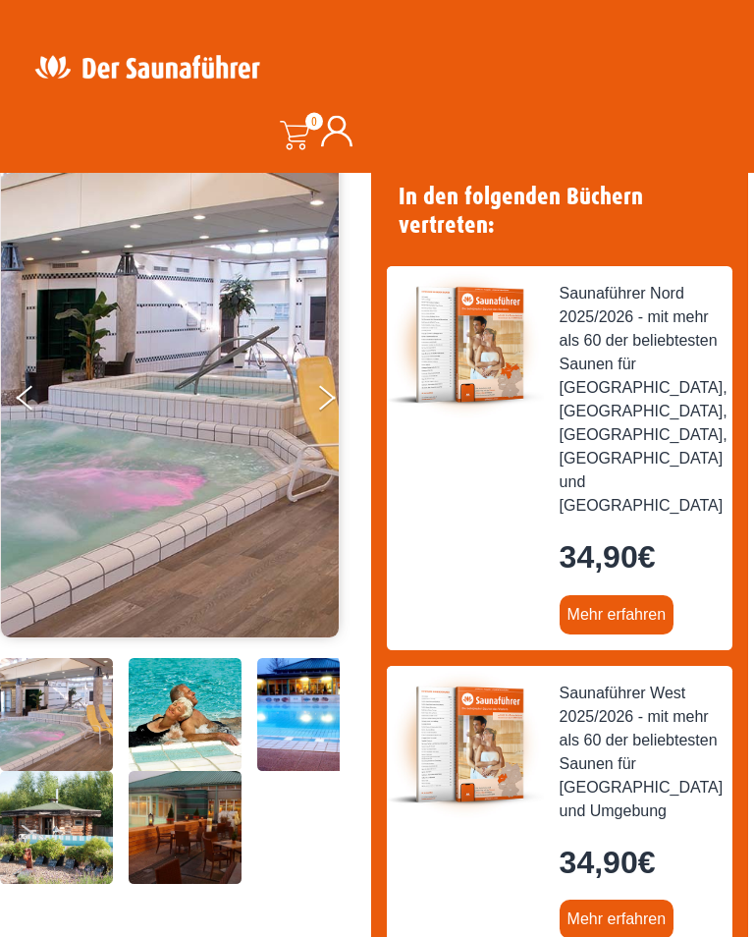
scroll to position [163, 0]
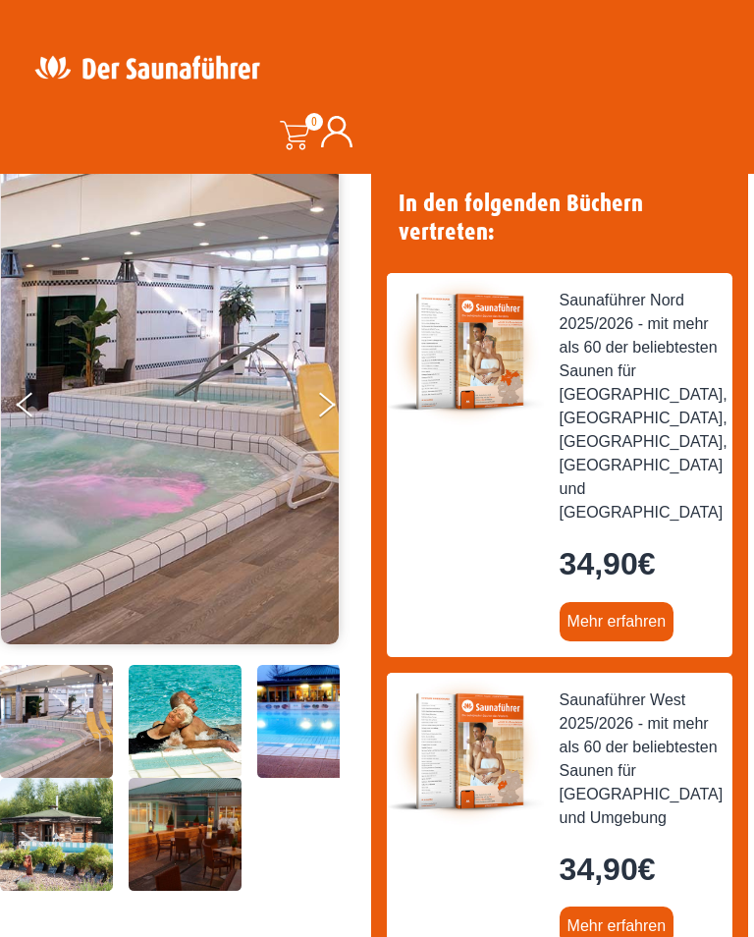
click at [327, 408] on icon "Next" at bounding box center [327, 410] width 17 height 14
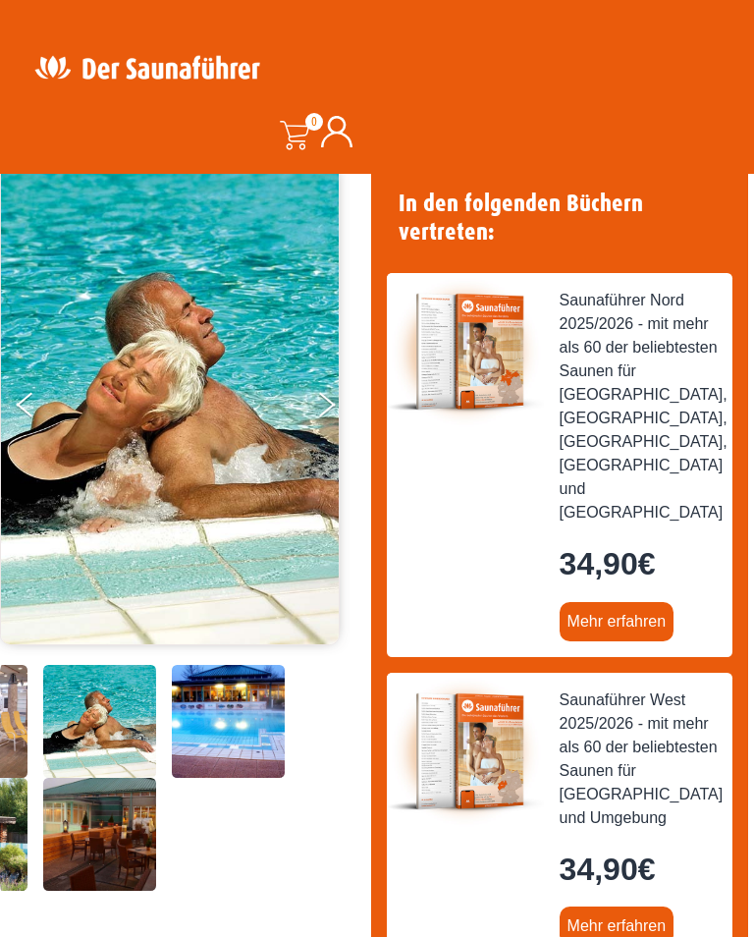
click at [325, 414] on button "Next" at bounding box center [339, 408] width 49 height 49
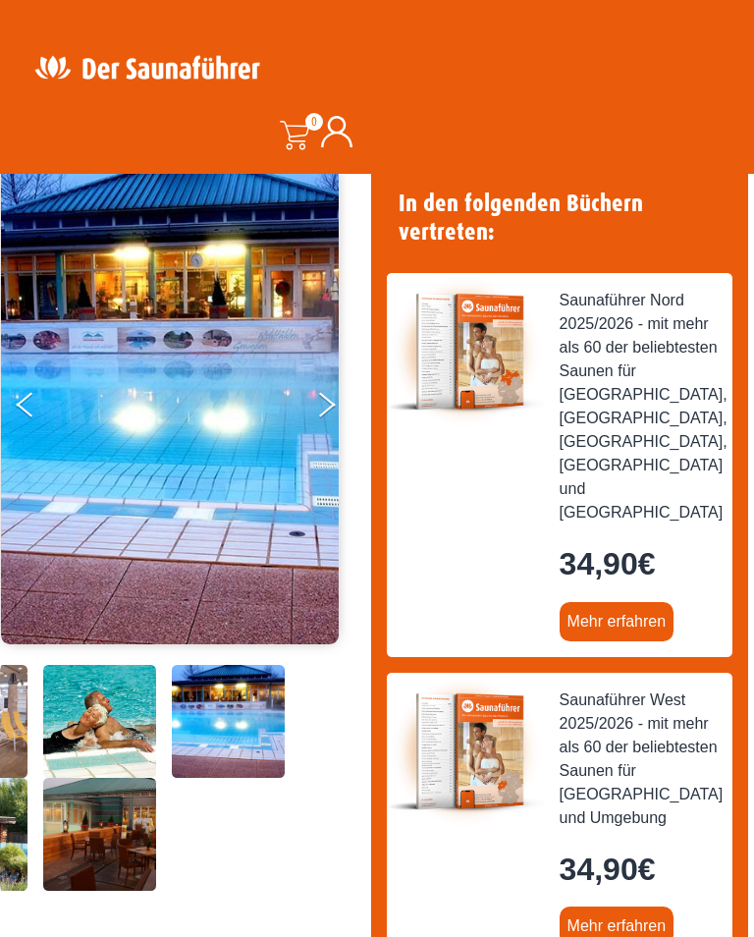
click at [324, 410] on icon "Next" at bounding box center [327, 410] width 17 height 14
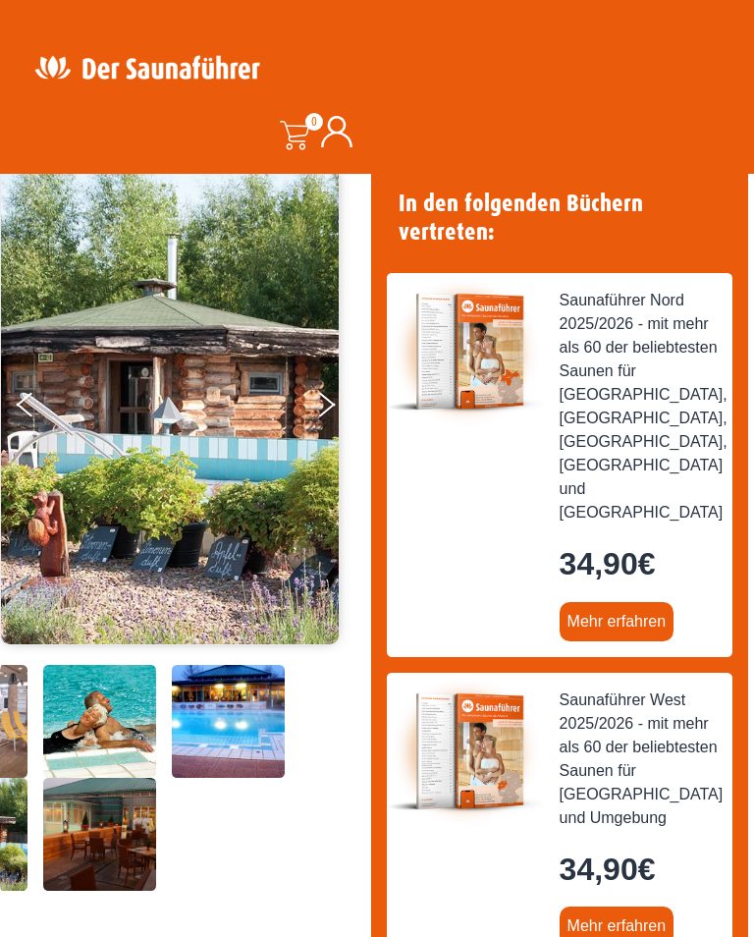
click at [320, 414] on button "Next" at bounding box center [339, 408] width 49 height 49
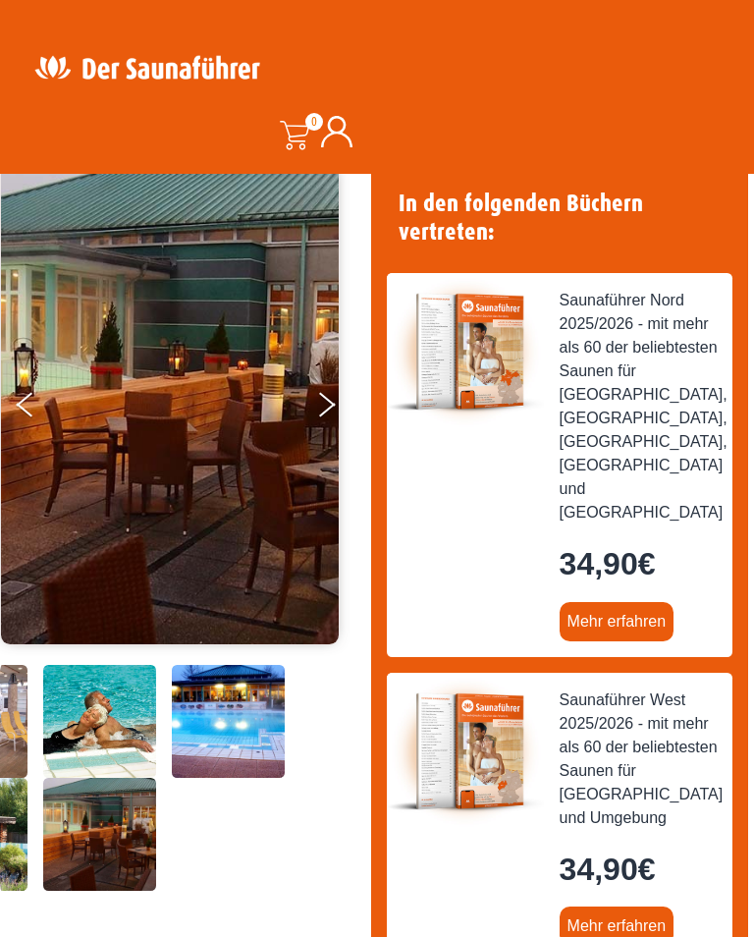
click at [311, 419] on img at bounding box center [170, 403] width 338 height 481
click at [334, 399] on button "Next" at bounding box center [339, 408] width 49 height 49
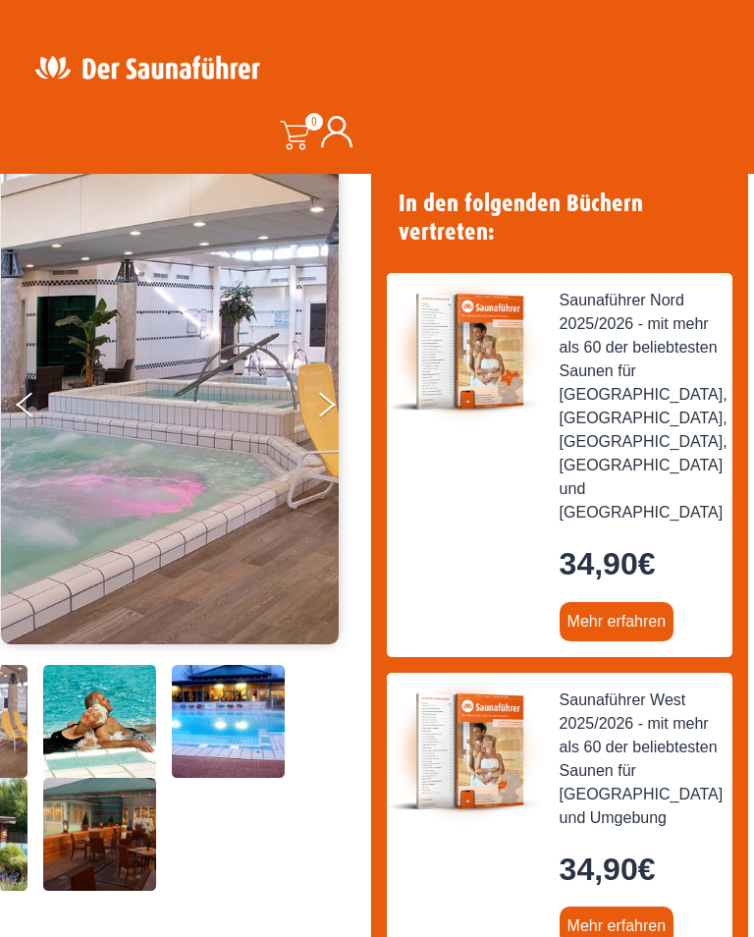
click at [330, 406] on icon "Next" at bounding box center [327, 410] width 17 height 14
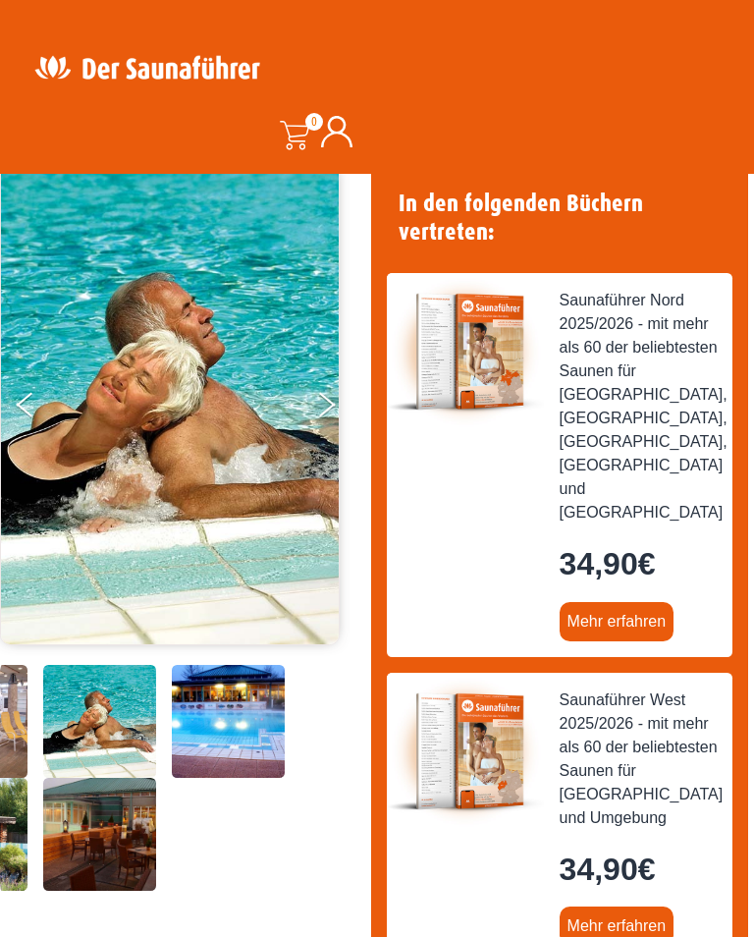
click at [323, 406] on button "Next" at bounding box center [339, 408] width 49 height 49
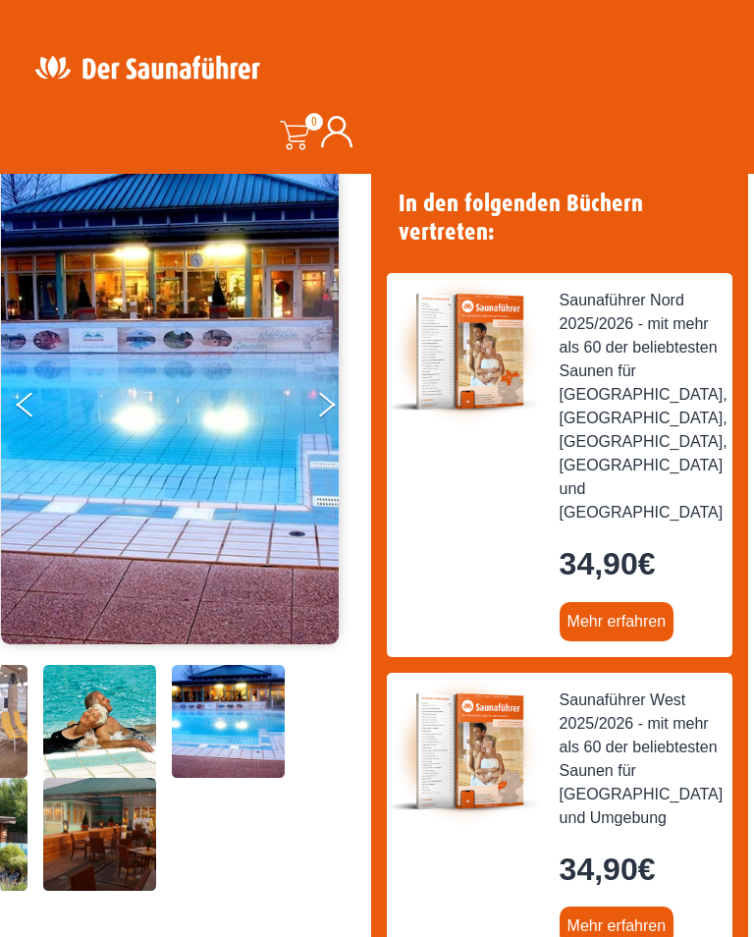
click at [331, 403] on icon "Next" at bounding box center [327, 399] width 17 height 14
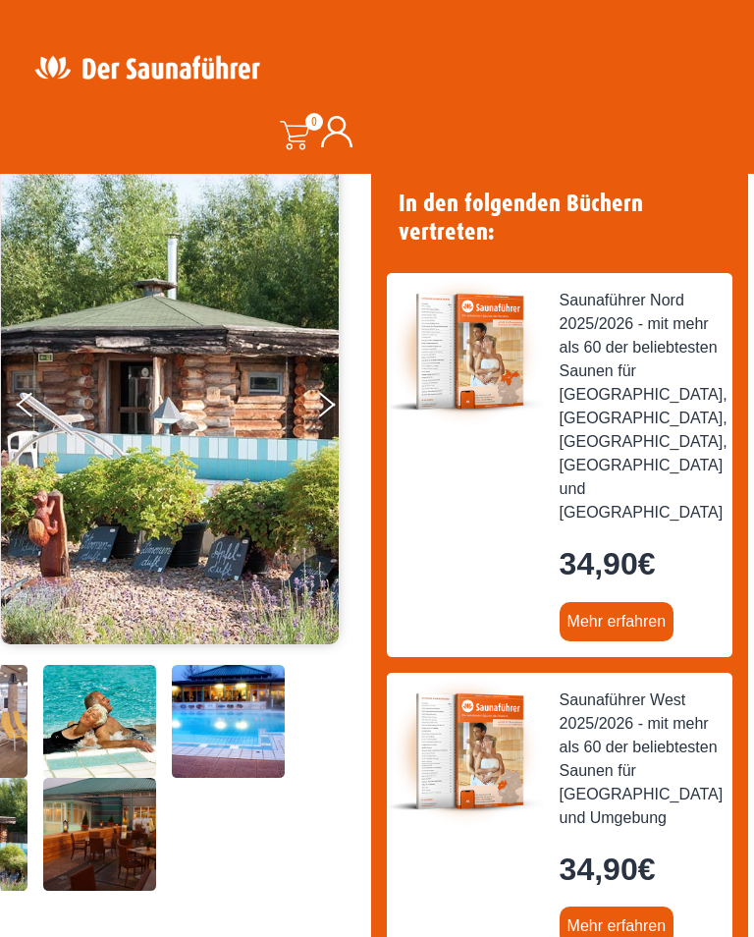
click at [324, 412] on button "Next" at bounding box center [339, 408] width 49 height 49
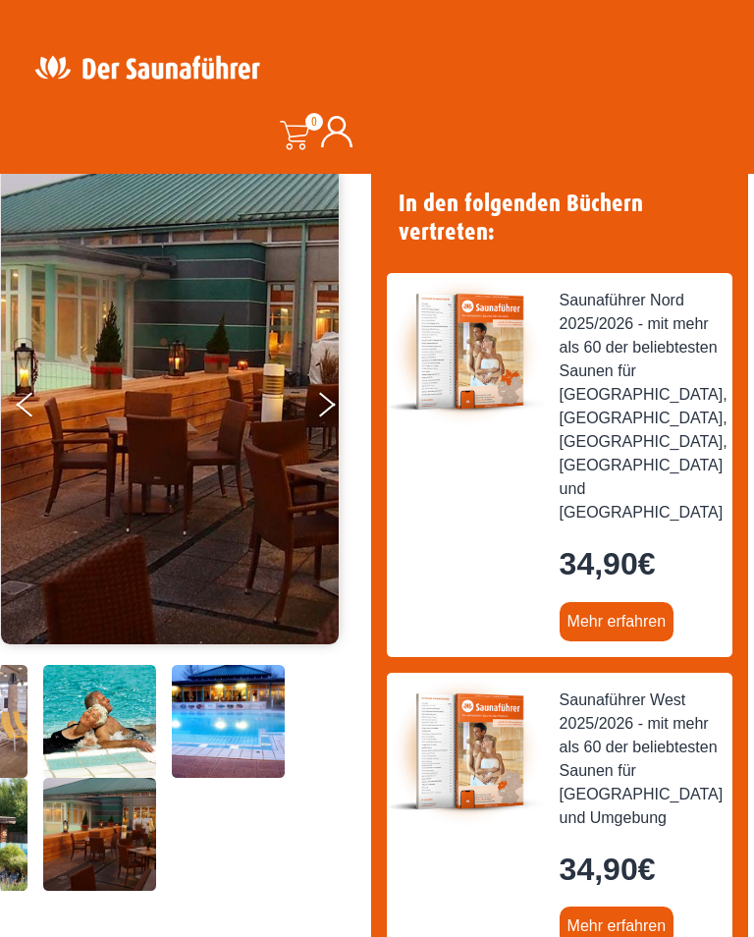
click at [326, 409] on icon "Next" at bounding box center [327, 410] width 17 height 14
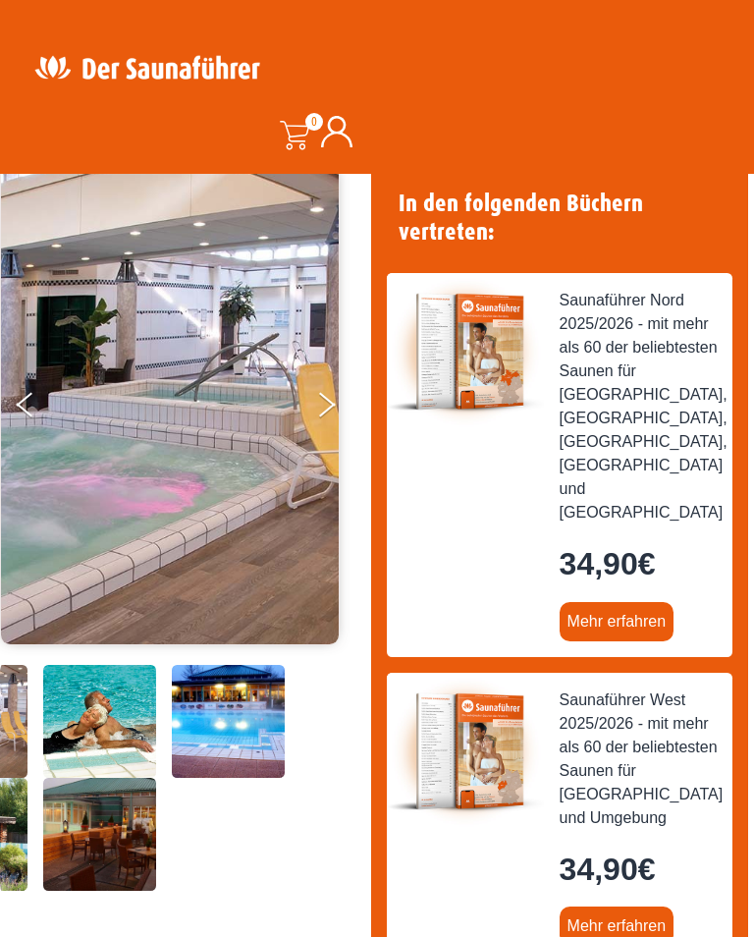
click at [313, 417] on img at bounding box center [170, 403] width 338 height 481
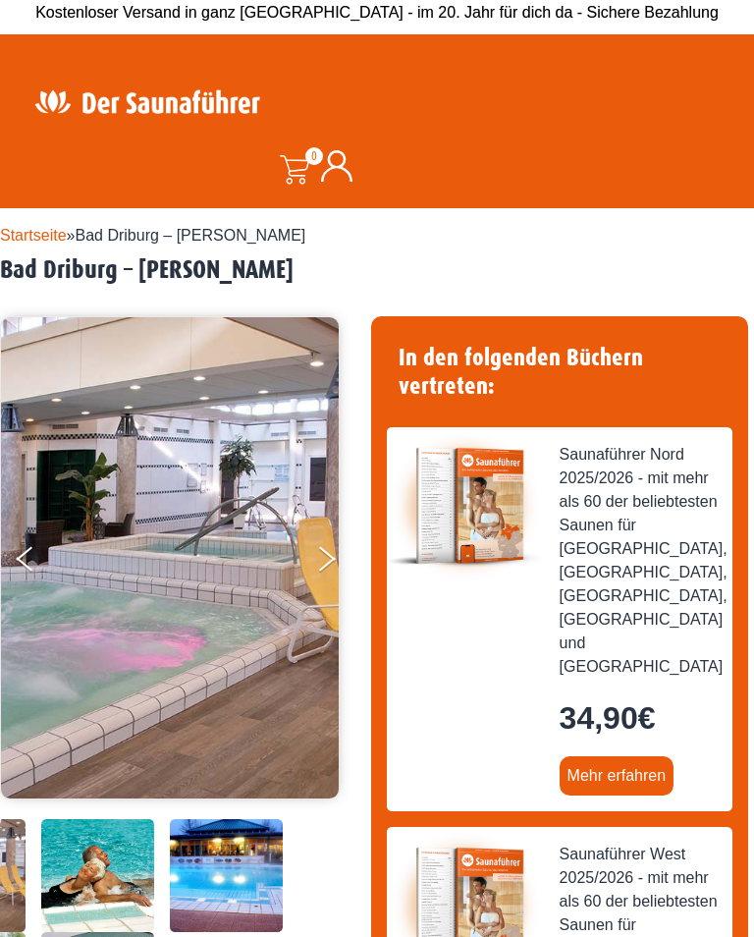
scroll to position [0, 0]
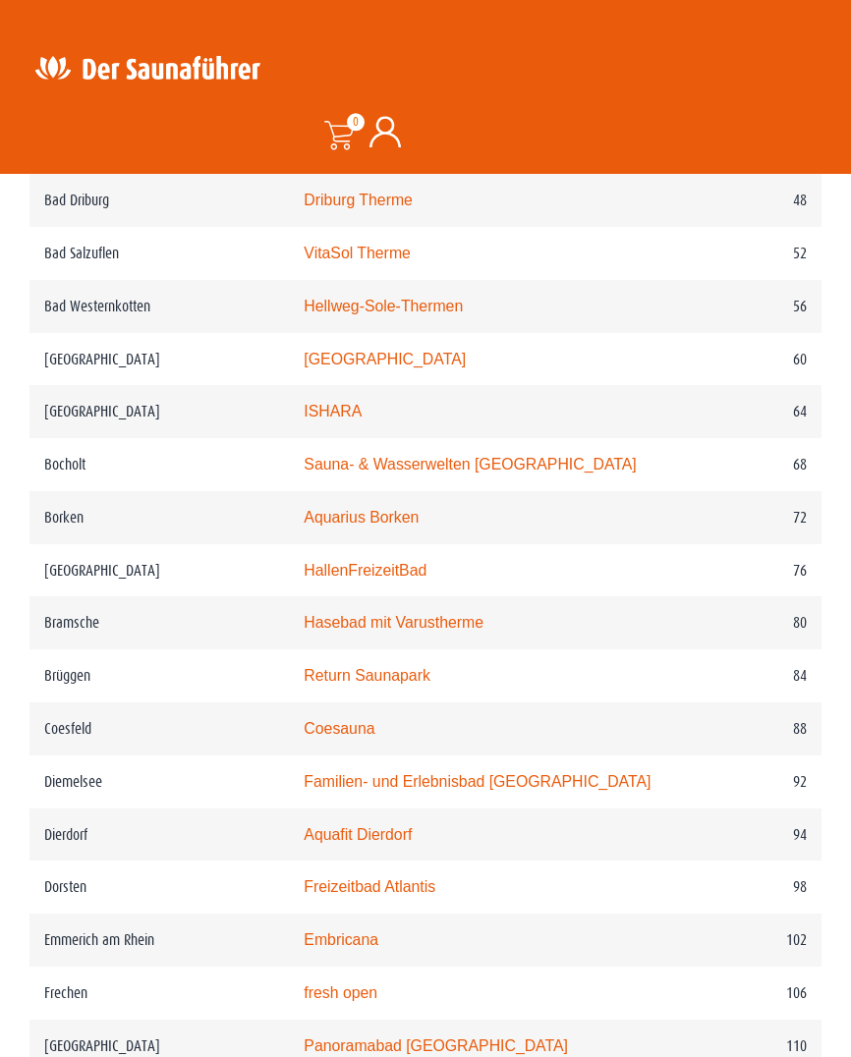
scroll to position [1441, 0]
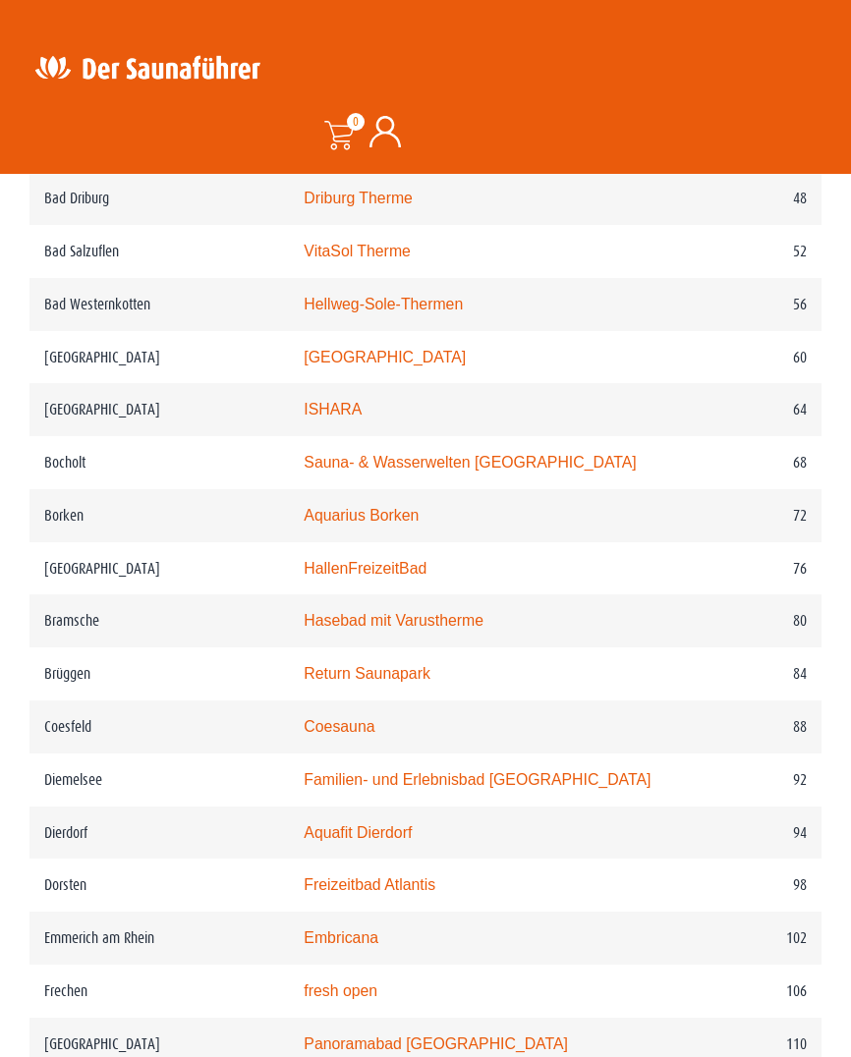
click at [382, 312] on link "Hellweg-Sole-Thermen" at bounding box center [383, 304] width 159 height 17
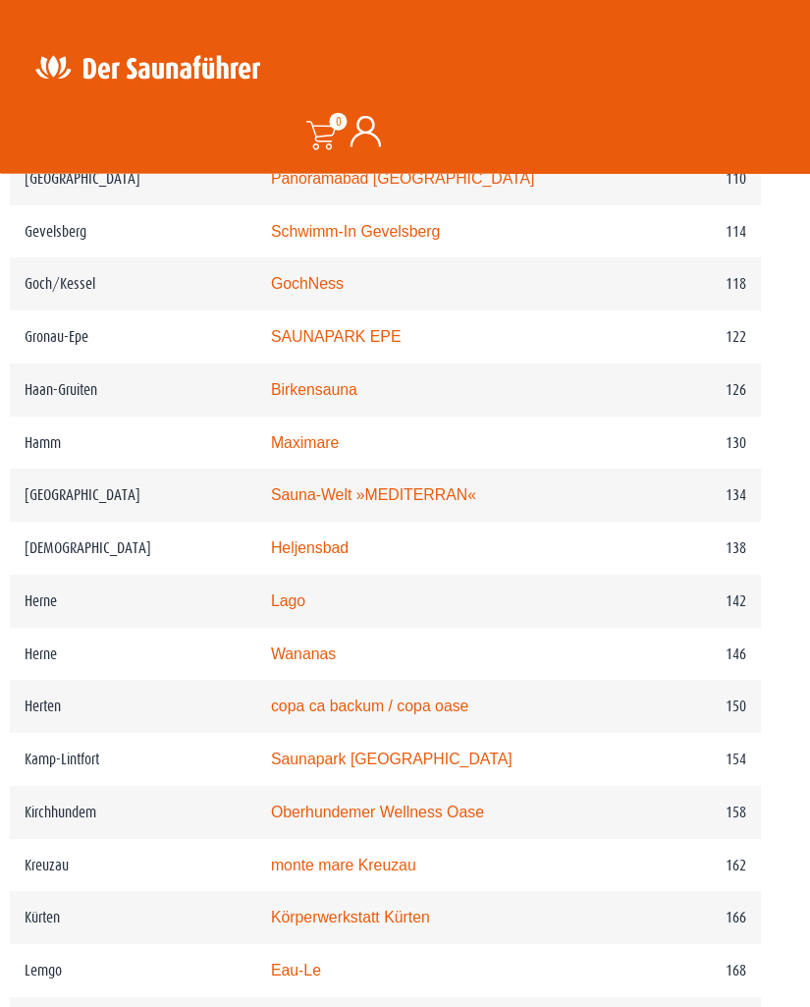
scroll to position [2356, 20]
click at [306, 450] on link "Maximare" at bounding box center [305, 441] width 68 height 17
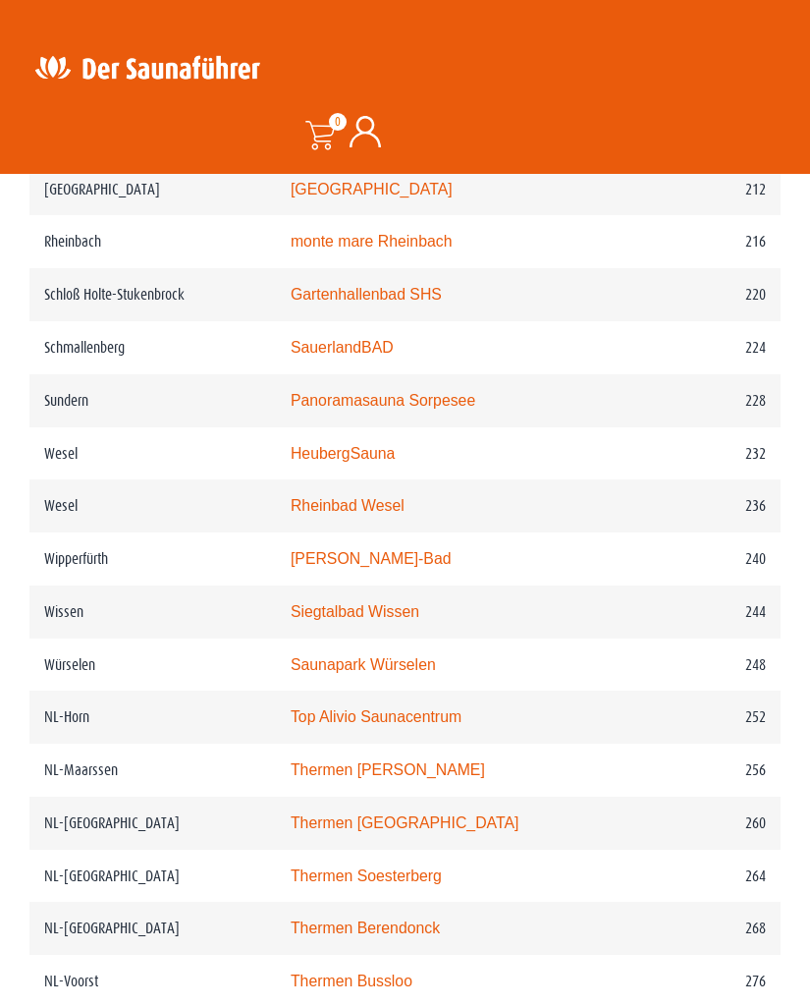
scroll to position [3723, 0]
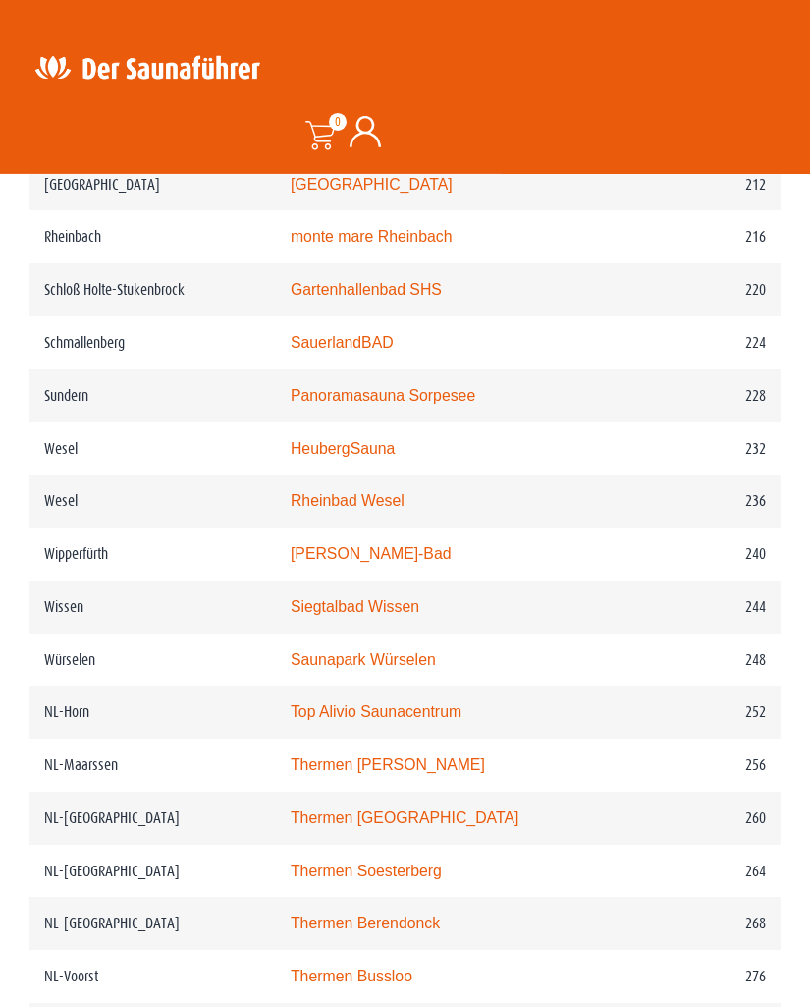
click at [355, 351] on link "SauerlandBAD" at bounding box center [342, 342] width 103 height 17
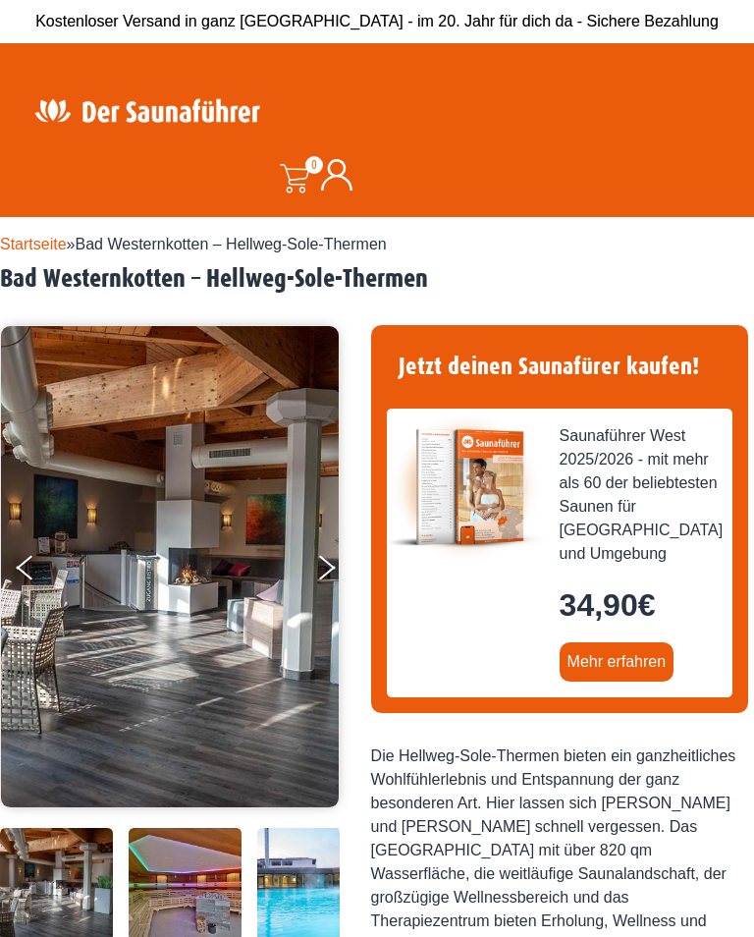
click at [330, 572] on button "Next" at bounding box center [339, 571] width 49 height 49
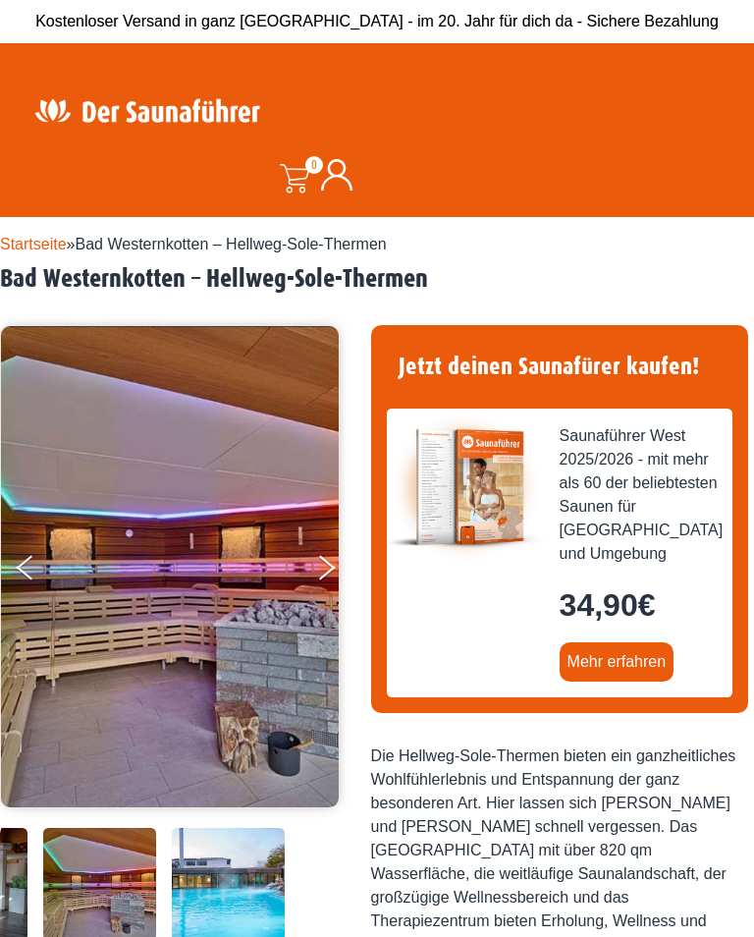
click at [328, 576] on button "Next" at bounding box center [339, 571] width 49 height 49
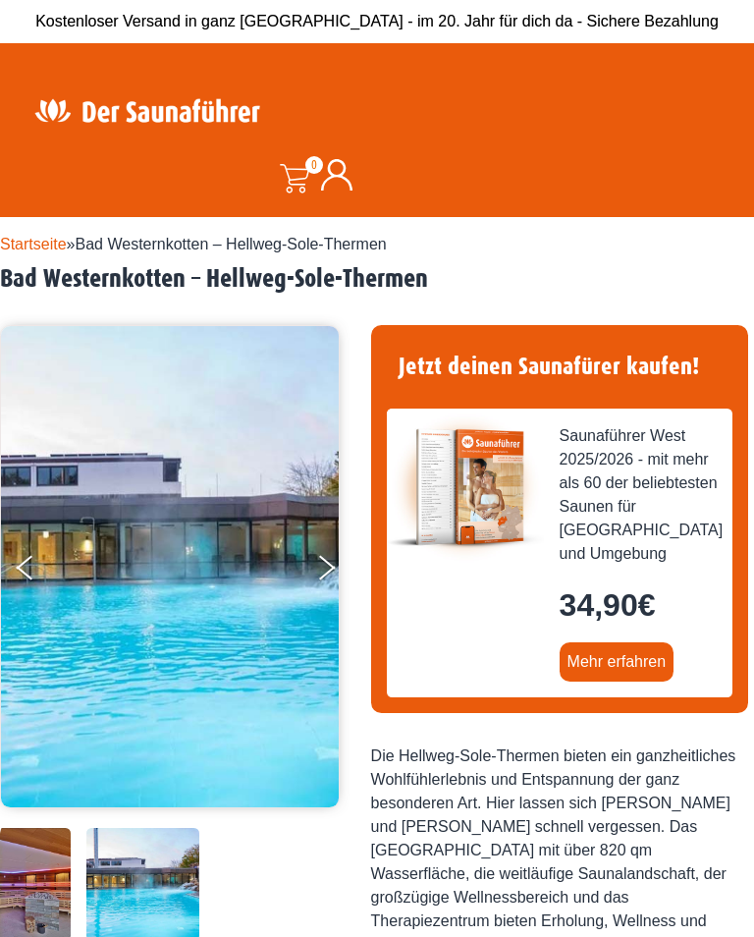
click at [328, 576] on button "Next" at bounding box center [339, 571] width 49 height 49
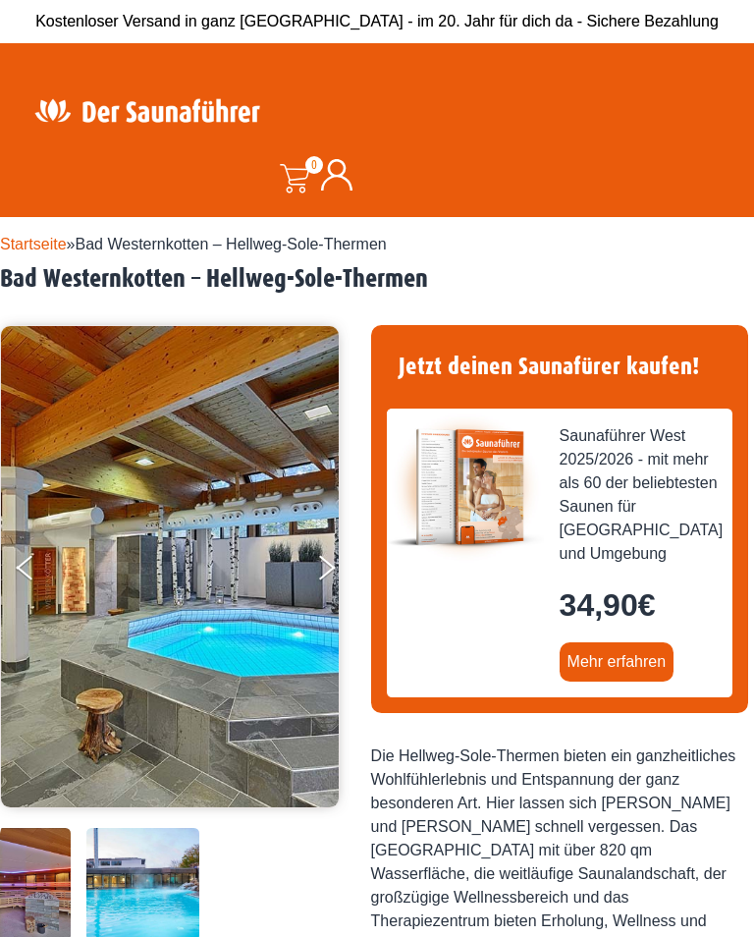
click at [329, 579] on button "Next" at bounding box center [339, 571] width 49 height 49
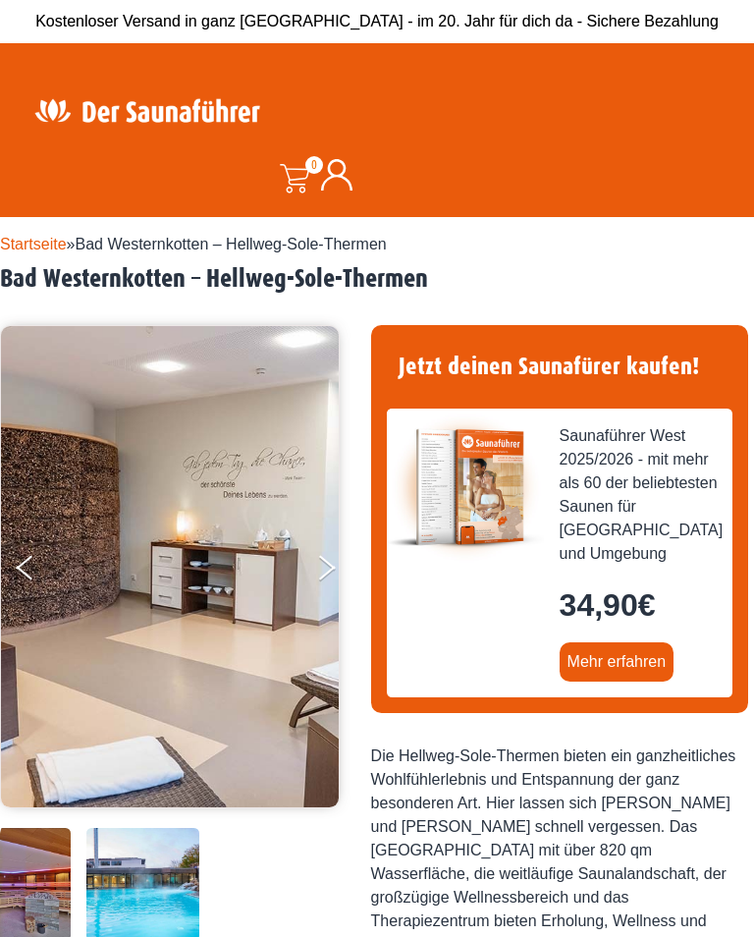
click at [323, 574] on icon "Next" at bounding box center [327, 573] width 17 height 14
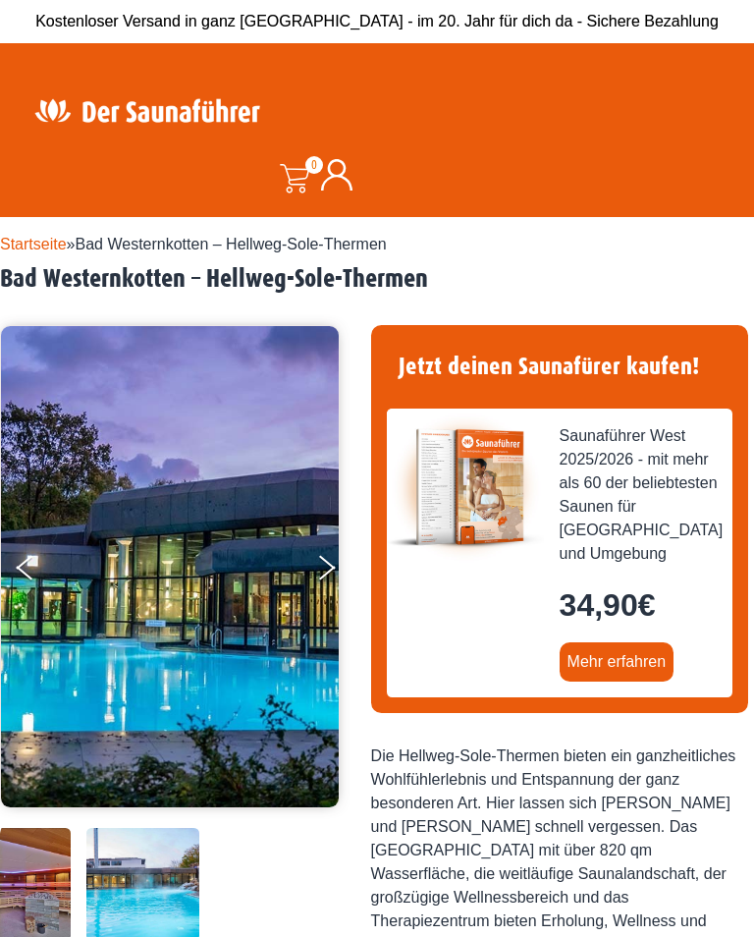
click at [324, 572] on icon "Next" at bounding box center [327, 573] width 17 height 14
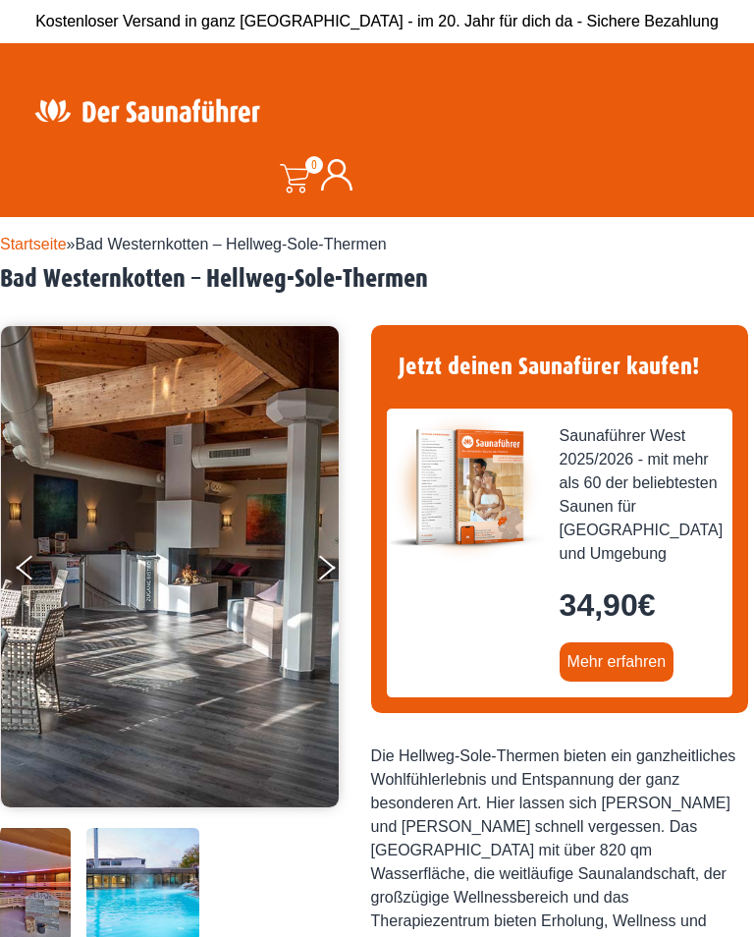
click at [325, 572] on icon "Next" at bounding box center [327, 573] width 17 height 14
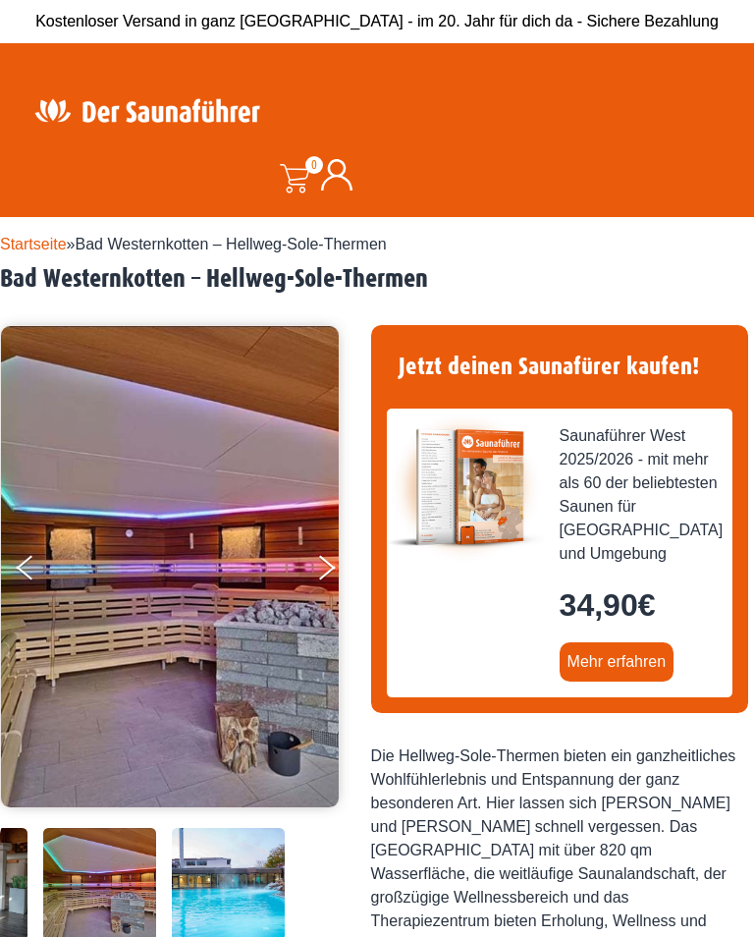
click at [326, 573] on button "Next" at bounding box center [339, 571] width 49 height 49
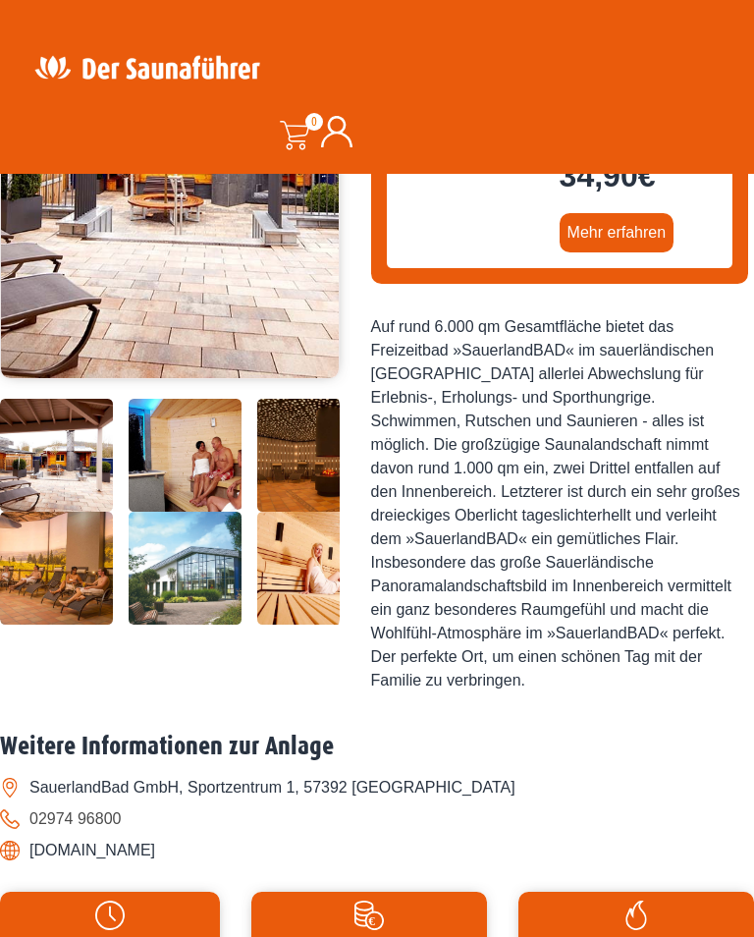
scroll to position [422, 0]
